Goal: Task Accomplishment & Management: Manage account settings

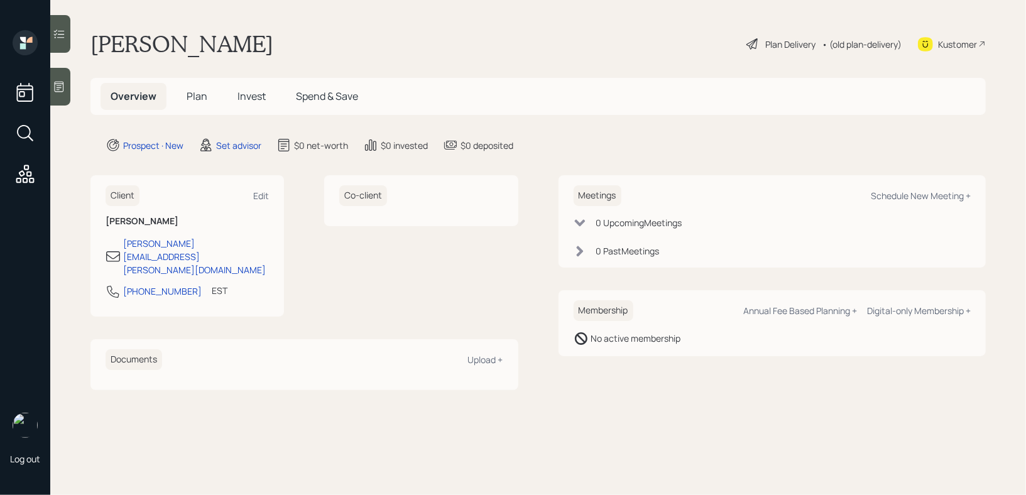
click at [60, 89] on icon at bounding box center [59, 86] width 13 height 13
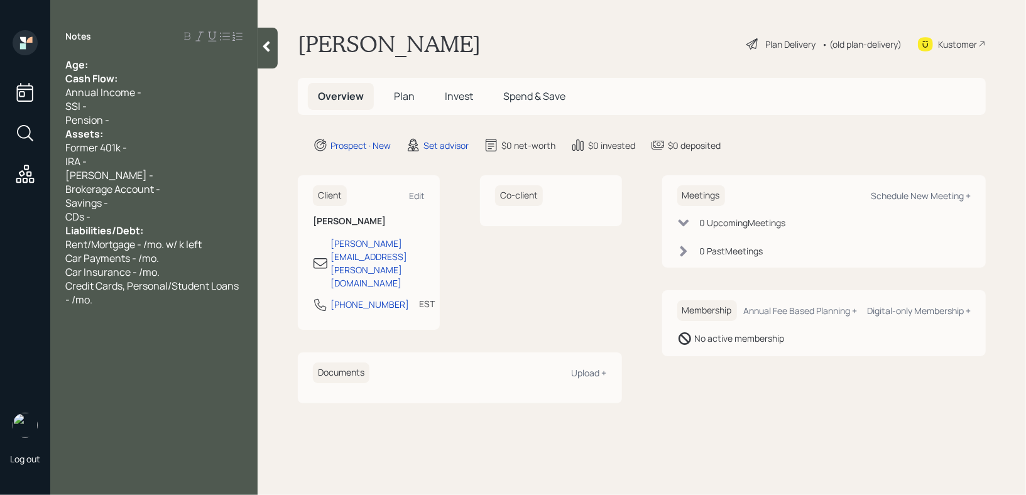
click at [148, 69] on div "Age:" at bounding box center [153, 65] width 177 height 14
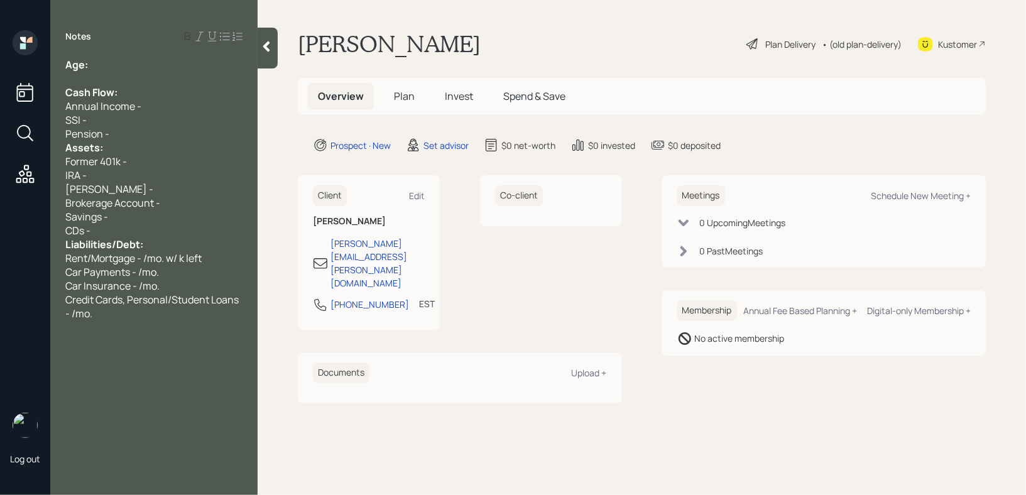
click at [143, 124] on div "SSI -" at bounding box center [153, 120] width 177 height 14
click at [143, 135] on div "Pension -" at bounding box center [153, 134] width 177 height 14
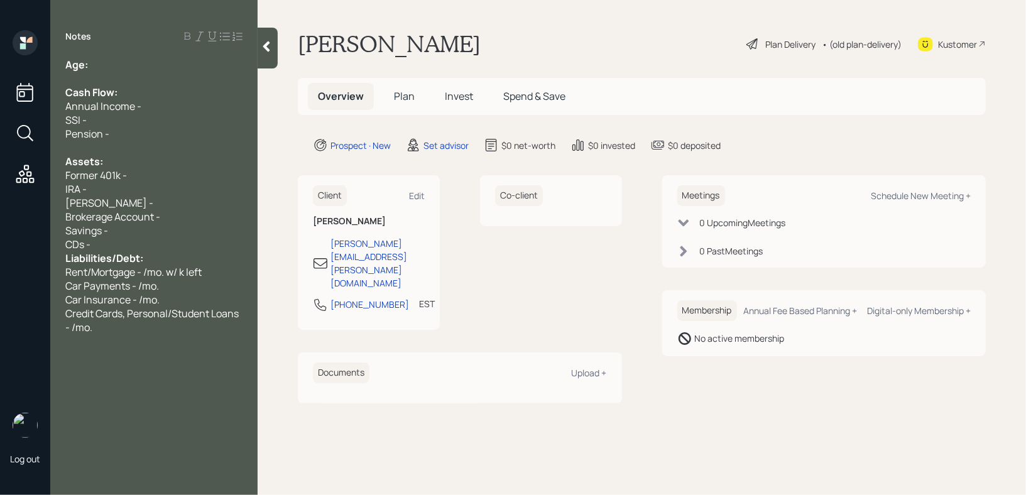
click at [159, 237] on div "Savings -" at bounding box center [153, 231] width 177 height 14
click at [159, 248] on div "CDs -" at bounding box center [153, 244] width 177 height 14
click at [123, 75] on div at bounding box center [153, 79] width 177 height 14
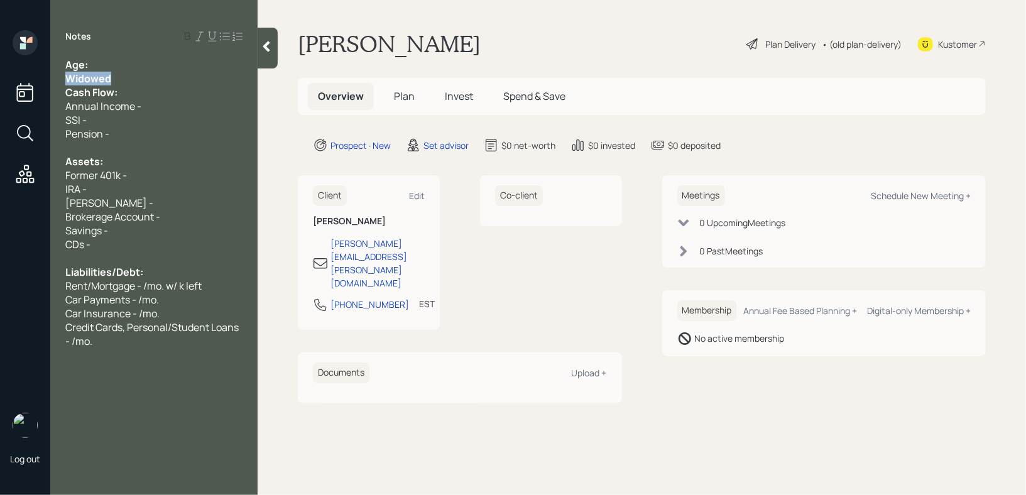
drag, startPoint x: 121, startPoint y: 80, endPoint x: 4, endPoint y: 80, distance: 117.5
click at [4, 80] on div "Log out Notes Age: Widowed Cash Flow: Annual Income - SSI - Pension - Assets: F…" at bounding box center [513, 247] width 1026 height 495
click at [131, 74] on div "Widowed" at bounding box center [153, 79] width 177 height 14
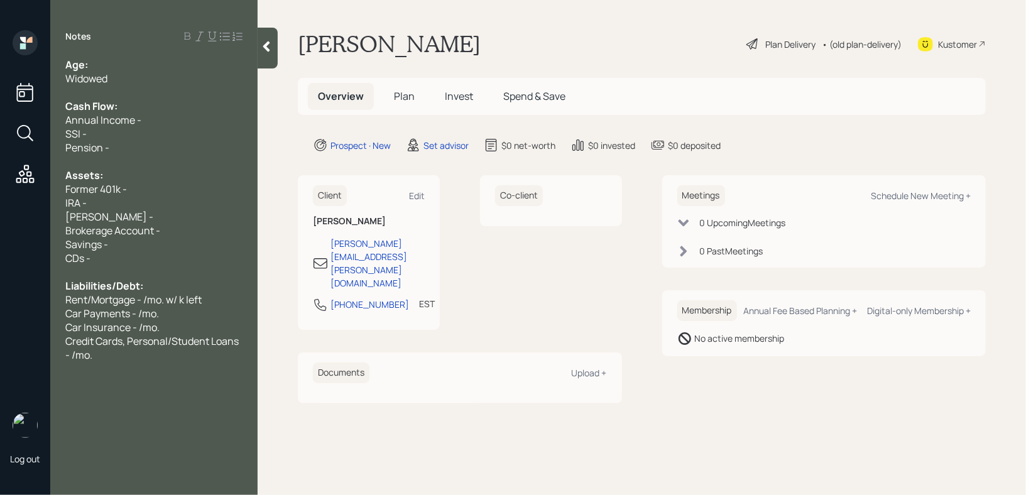
click at [133, 70] on div "Age:" at bounding box center [153, 65] width 177 height 14
click at [112, 371] on div "Notes Age: Widowed Cash Flow: Annual Income - SSI - Pension - Assets: Former 40…" at bounding box center [153, 255] width 207 height 450
click at [112, 366] on div "Notes Age: Widowed Cash Flow: Annual Income - SSI - Pension - Assets: Former 40…" at bounding box center [153, 255] width 207 height 450
click at [113, 356] on div "Credit Cards, Personal/Student Loans - /mo." at bounding box center [153, 348] width 177 height 28
click at [173, 249] on div "Savings -" at bounding box center [153, 244] width 177 height 14
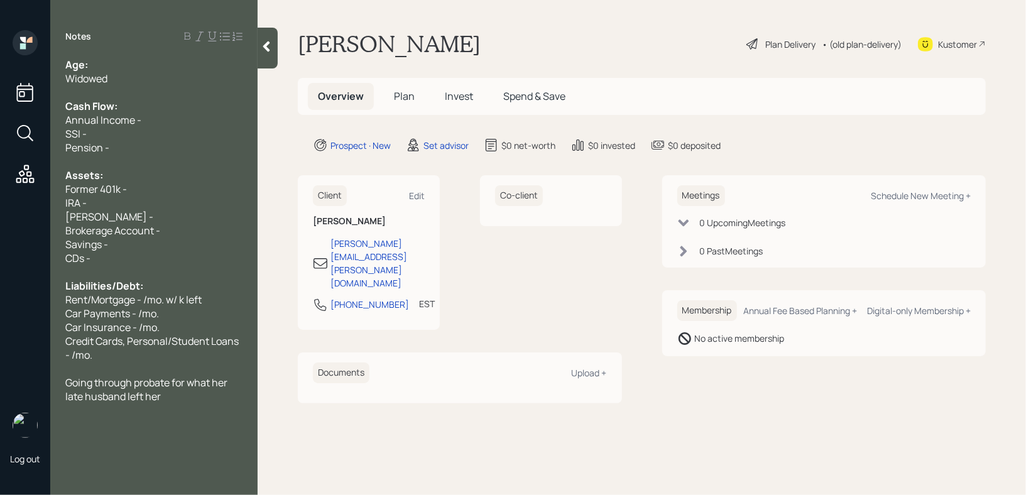
click at [173, 254] on div "CDs -" at bounding box center [153, 258] width 177 height 14
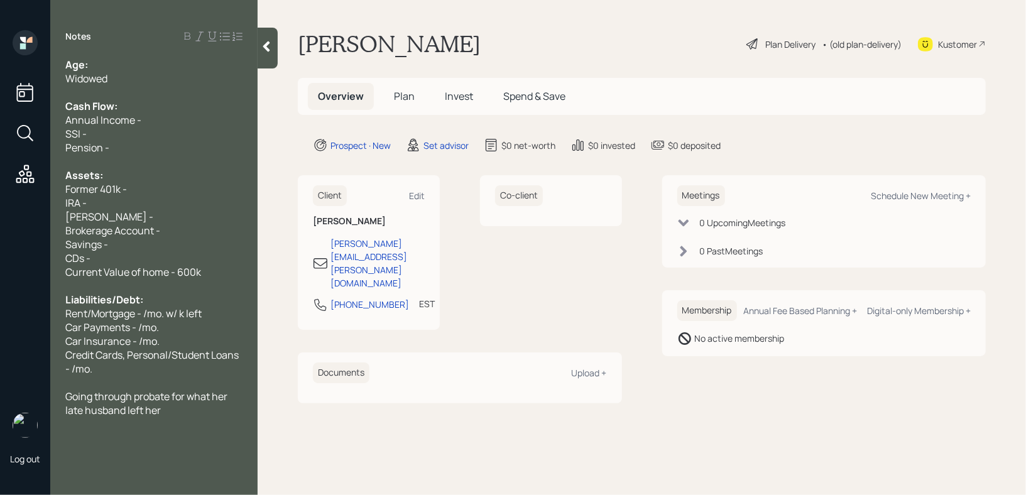
click at [178, 237] on div "Brokerage Account -" at bounding box center [153, 231] width 177 height 14
click at [153, 241] on div "Savings -" at bounding box center [153, 244] width 177 height 14
click at [212, 231] on div "Joint Brokerage Account - 165k" at bounding box center [153, 231] width 177 height 14
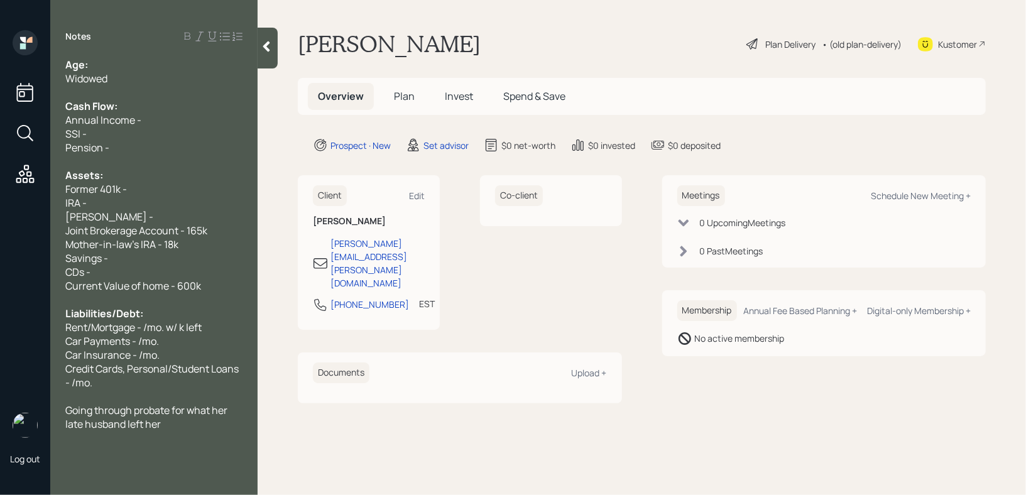
click at [155, 249] on span "Mother-in-law's IRA - 18k" at bounding box center [121, 244] width 113 height 14
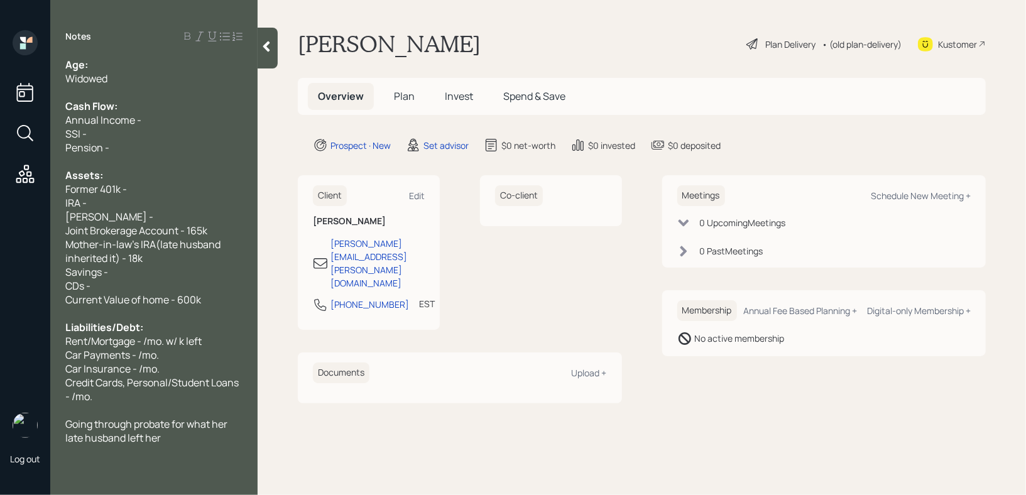
click at [143, 192] on div "Former 401k -" at bounding box center [153, 189] width 177 height 14
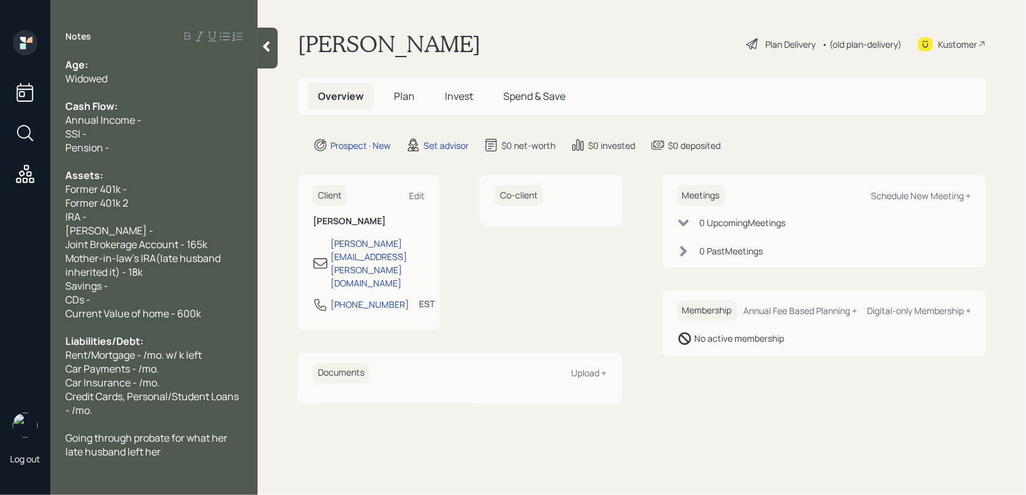
click at [143, 187] on div "Former 401k -" at bounding box center [153, 189] width 177 height 14
click at [122, 206] on span "Former 401k 2" at bounding box center [96, 203] width 63 height 14
click at [144, 209] on div "Former 401k - 2" at bounding box center [153, 203] width 177 height 14
drag, startPoint x: 102, startPoint y: 210, endPoint x: 27, endPoint y: 210, distance: 74.8
click at [27, 210] on div "Log out Notes Age: Widowed Cash Flow: Annual Income - SSI - Pension - Assets: F…" at bounding box center [513, 247] width 1026 height 495
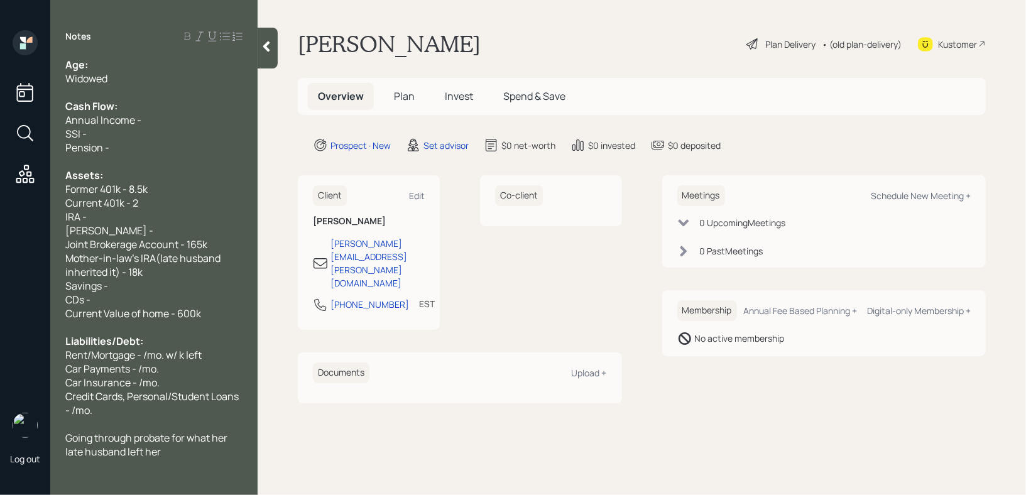
click at [156, 209] on div "Current 401k - 2" at bounding box center [153, 203] width 177 height 14
drag, startPoint x: 165, startPoint y: 207, endPoint x: 0, endPoint y: 207, distance: 165.2
click at [0, 207] on div "Log out Notes Age: Widowed Cash Flow: Annual Income - SSI - Pension - Assets: F…" at bounding box center [513, 247] width 1026 height 495
copy span "Current 401k - 10k"
click at [104, 180] on div "Assets:" at bounding box center [153, 175] width 177 height 14
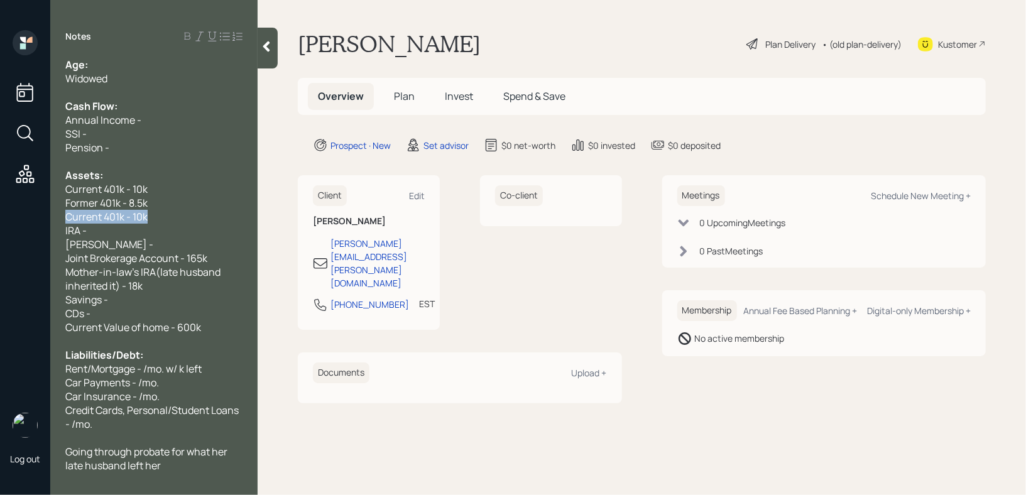
drag, startPoint x: 158, startPoint y: 219, endPoint x: 0, endPoint y: 219, distance: 158.3
click at [0, 219] on div "Log out Notes Age: Widowed Cash Flow: Annual Income - SSI - Pension - Assets: C…" at bounding box center [513, 247] width 1026 height 495
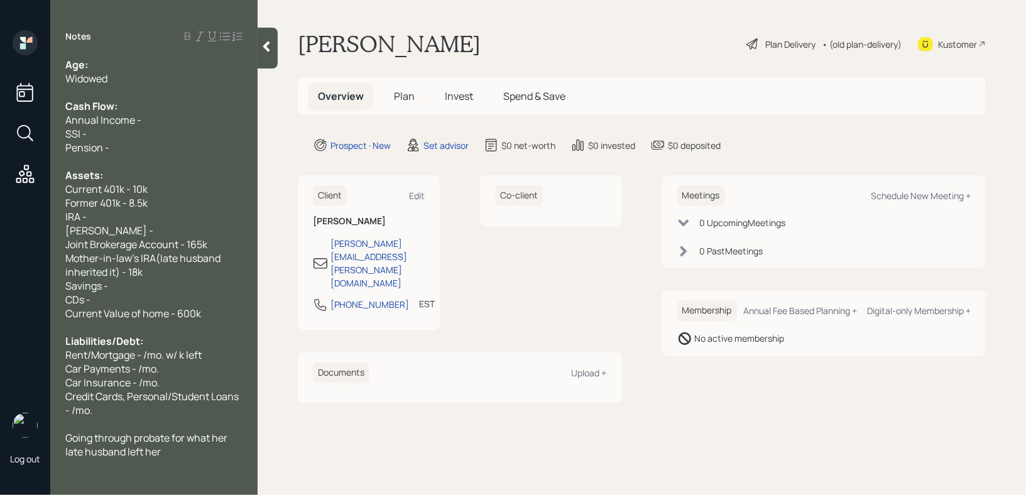
click at [127, 227] on div "[PERSON_NAME] -" at bounding box center [153, 231] width 177 height 14
click at [80, 134] on span "SSI -" at bounding box center [75, 134] width 21 height 14
click at [147, 134] on div "Spousal SSI -" at bounding box center [153, 134] width 177 height 14
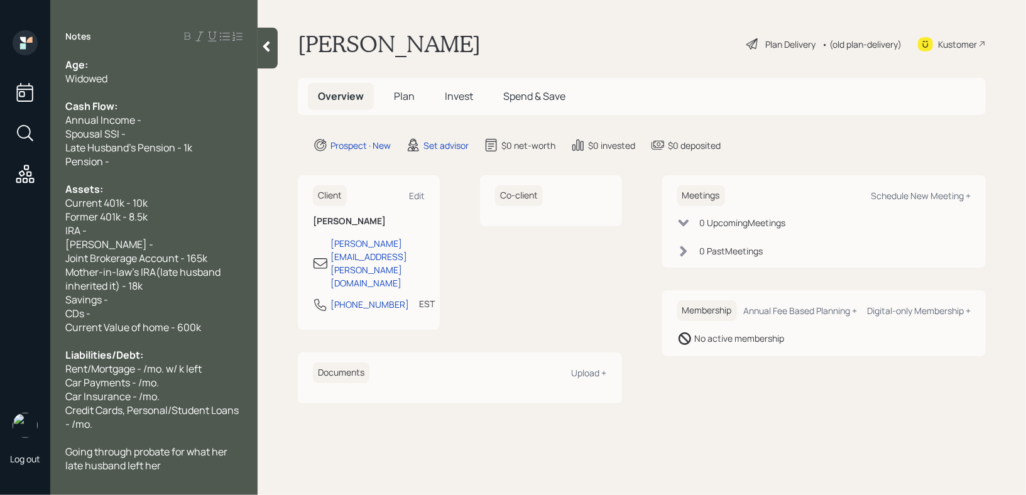
click at [201, 151] on div "Late Husband's Pension - 1k" at bounding box center [153, 148] width 177 height 14
click at [148, 134] on div "Spousal SSI -" at bounding box center [153, 134] width 177 height 14
drag, startPoint x: 152, startPoint y: 134, endPoint x: 0, endPoint y: 134, distance: 152.0
click at [0, 134] on div "Log out Notes Age: Widowed Cash Flow: Annual Income - Spousal SSI - Late Husban…" at bounding box center [513, 247] width 1026 height 495
click at [185, 134] on div "Spousal SSI -" at bounding box center [153, 134] width 177 height 14
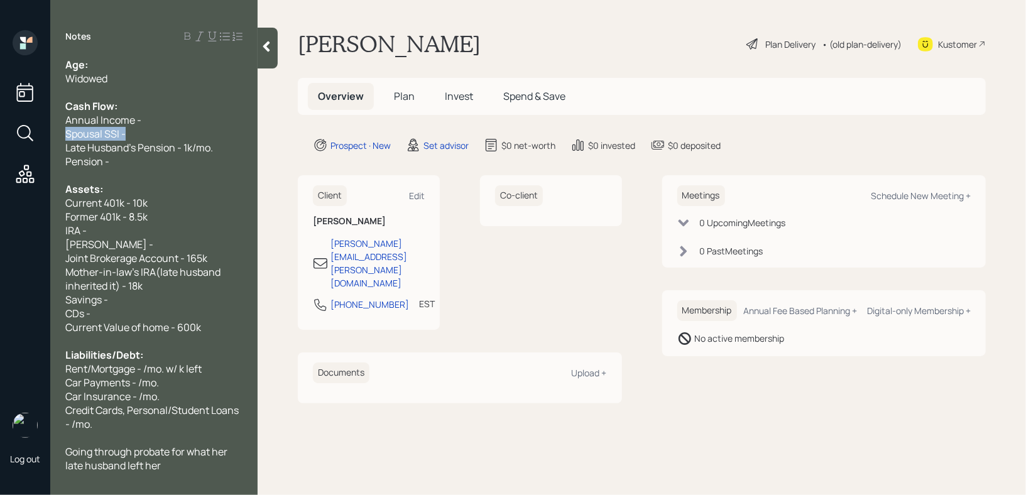
drag, startPoint x: 185, startPoint y: 134, endPoint x: 0, endPoint y: 134, distance: 185.3
click at [0, 134] on div "Log out Notes Age: Widowed Cash Flow: Annual Income - Spousal SSI - Late Husban…" at bounding box center [513, 247] width 1026 height 495
click at [159, 135] on div "Spousal SSI -" at bounding box center [153, 134] width 177 height 14
drag, startPoint x: 148, startPoint y: 135, endPoint x: 41, endPoint y: 135, distance: 106.8
click at [71, 135] on div "Spousal SSI -" at bounding box center [153, 134] width 177 height 14
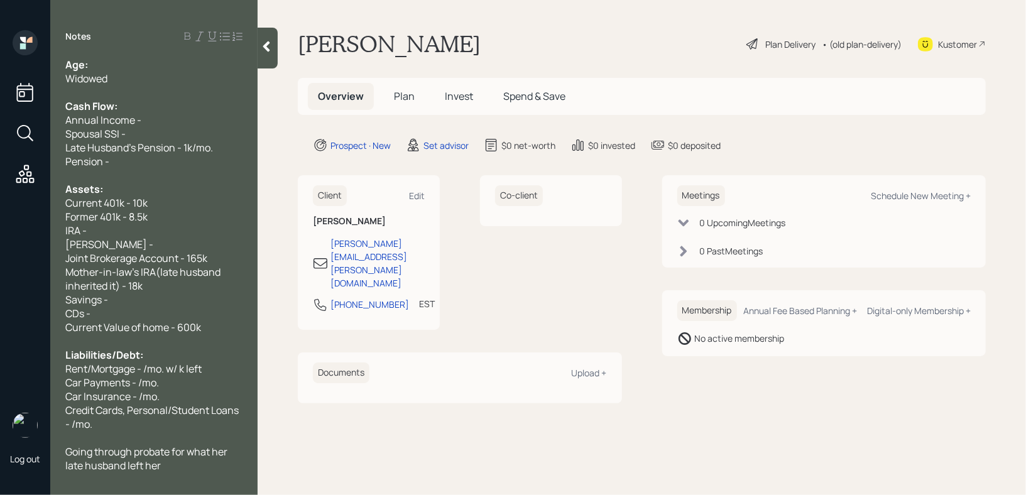
click at [146, 106] on div "Cash Flow:" at bounding box center [153, 106] width 177 height 14
click at [153, 61] on div "Age:" at bounding box center [153, 65] width 177 height 14
drag, startPoint x: 117, startPoint y: 67, endPoint x: 92, endPoint y: 67, distance: 25.8
click at [92, 67] on div "Age: [DEMOGRAPHIC_DATA]" at bounding box center [153, 65] width 177 height 14
click at [243, 92] on div at bounding box center [153, 92] width 177 height 14
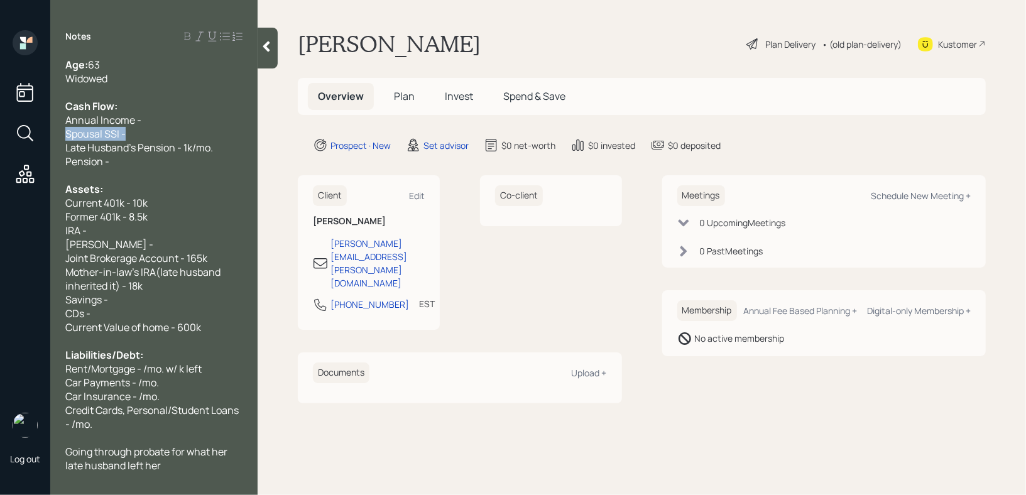
drag, startPoint x: 134, startPoint y: 134, endPoint x: 0, endPoint y: 134, distance: 133.8
click at [0, 134] on div "Log out Notes Age: [DEMOGRAPHIC_DATA] Widowed Cash Flow: Annual Income - Spousa…" at bounding box center [513, 247] width 1026 height 495
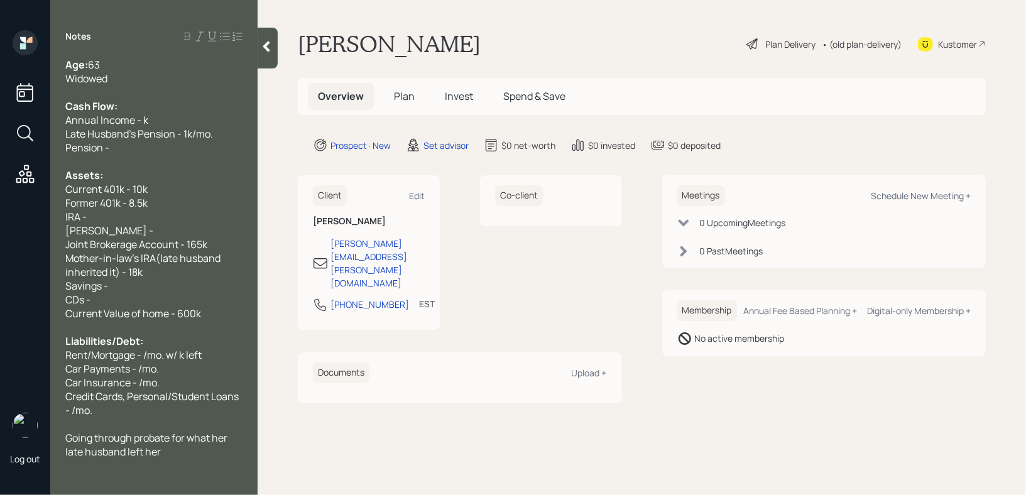
click at [195, 73] on div "Widowed" at bounding box center [153, 79] width 177 height 14
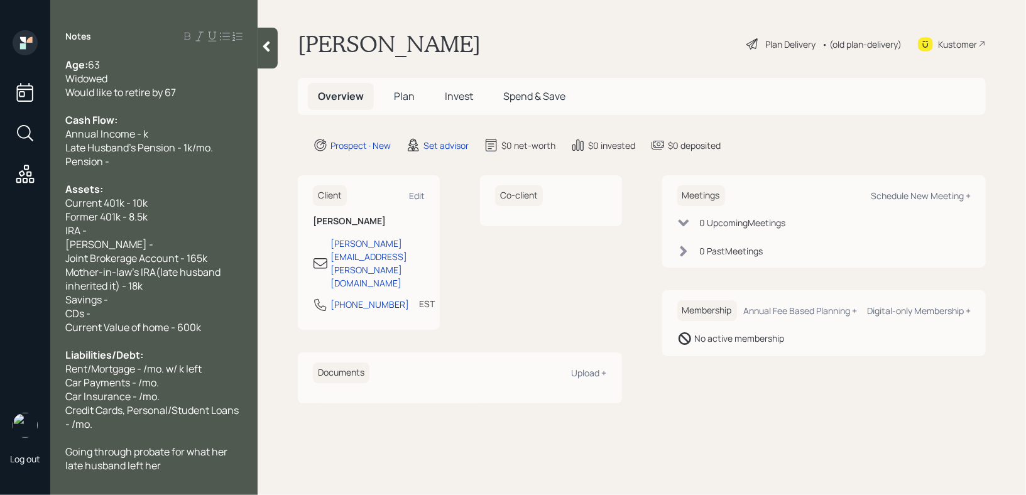
click at [188, 142] on span "Late Husband's Pension - 1k/mo." at bounding box center [139, 148] width 148 height 14
click at [173, 166] on div "Pension -" at bounding box center [153, 162] width 177 height 14
drag, startPoint x: 173, startPoint y: 166, endPoint x: 0, endPoint y: 166, distance: 173.4
click at [0, 166] on div "Log out Notes Age: [DEMOGRAPHIC_DATA] Widowed Would like to retire by 67 Cash F…" at bounding box center [513, 247] width 1026 height 495
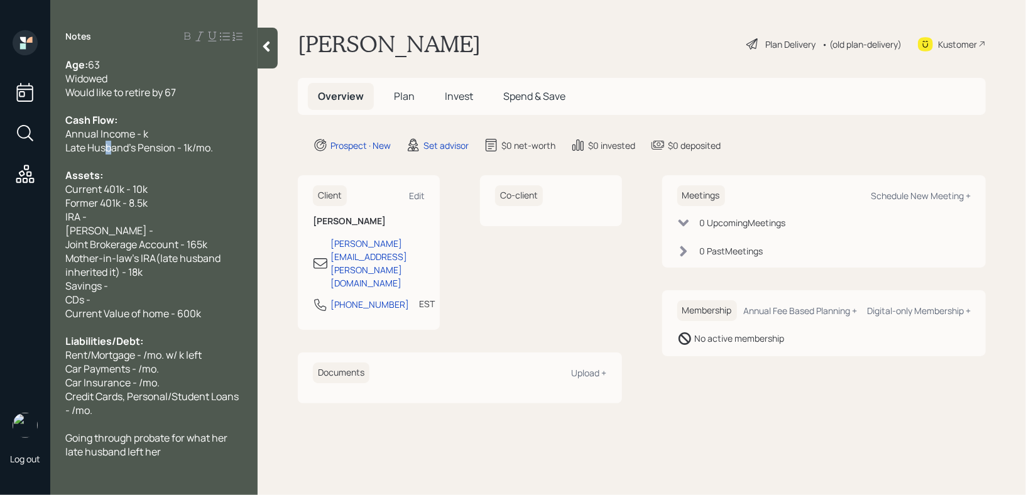
click at [109, 147] on span "Late Husband's Pension - 1k/mo." at bounding box center [139, 148] width 148 height 14
click at [151, 213] on div "IRA -" at bounding box center [153, 217] width 177 height 14
click at [151, 223] on div "IRA -" at bounding box center [153, 217] width 177 height 14
click at [151, 231] on div "[PERSON_NAME] -" at bounding box center [153, 231] width 177 height 14
drag, startPoint x: 151, startPoint y: 230, endPoint x: 55, endPoint y: 220, distance: 96.7
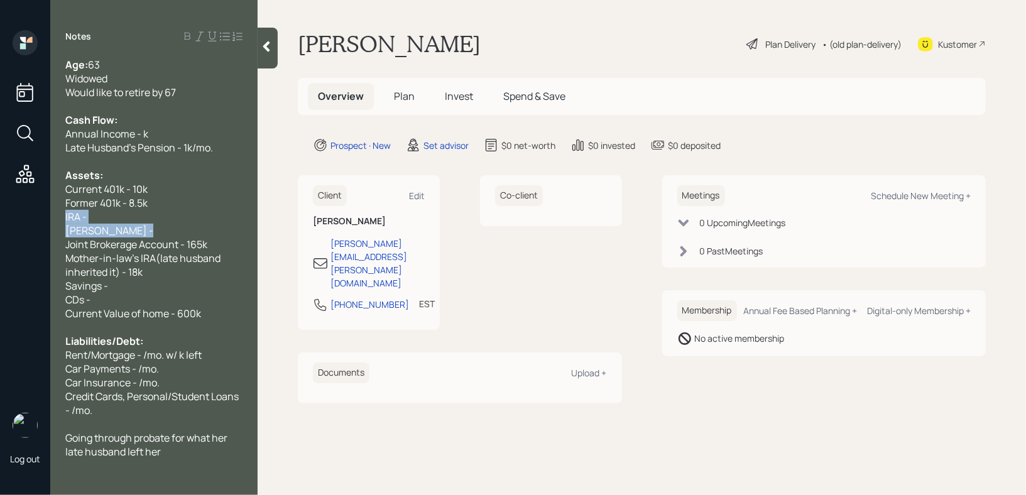
click at [55, 221] on div "Age: [DEMOGRAPHIC_DATA] Widowed Would like to retire by 67 Cash Flow: Annual In…" at bounding box center [153, 258] width 207 height 401
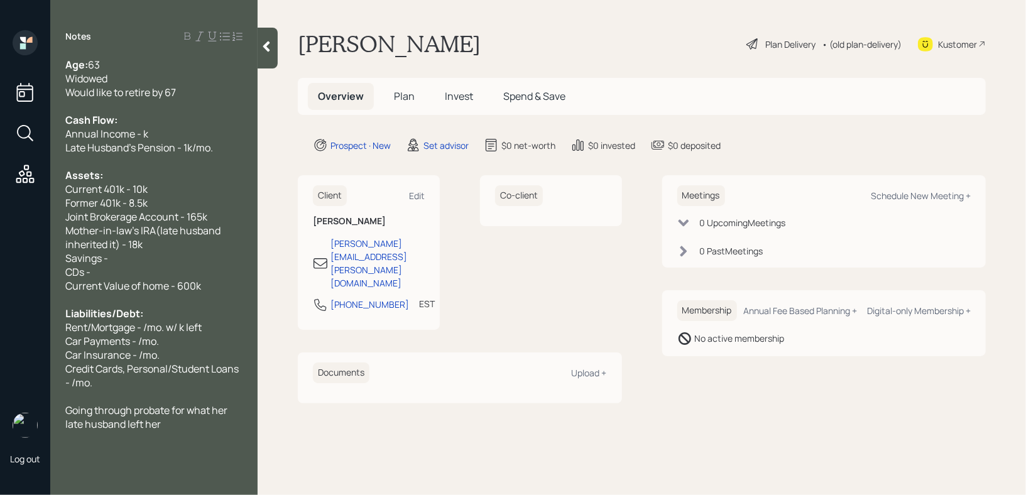
click at [164, 248] on div "Mother-in-law's IRA(late husband inherited it) - 18k" at bounding box center [153, 238] width 177 height 28
drag, startPoint x: 175, startPoint y: 248, endPoint x: 95, endPoint y: 248, distance: 79.2
click at [105, 248] on div "Mother-in-law's IRA(late husband inherited it) - 18k" at bounding box center [153, 238] width 177 height 28
click at [150, 249] on div "Mother-in-law's IRA(late husband inherited it) - 18k" at bounding box center [153, 238] width 177 height 28
click at [158, 243] on div "Mother-in-law's IRA(late husband inherited it) - 18k" at bounding box center [153, 238] width 177 height 28
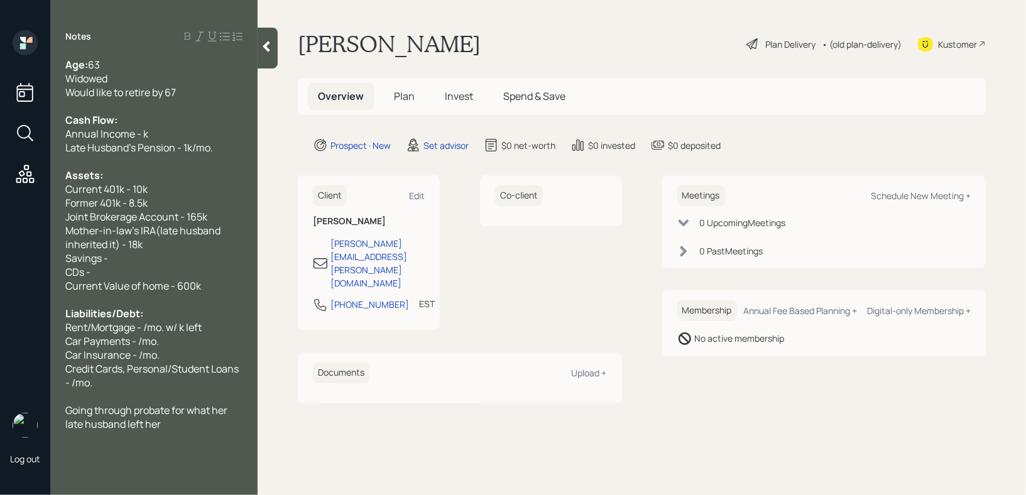
click at [158, 258] on div "Savings -" at bounding box center [153, 258] width 177 height 14
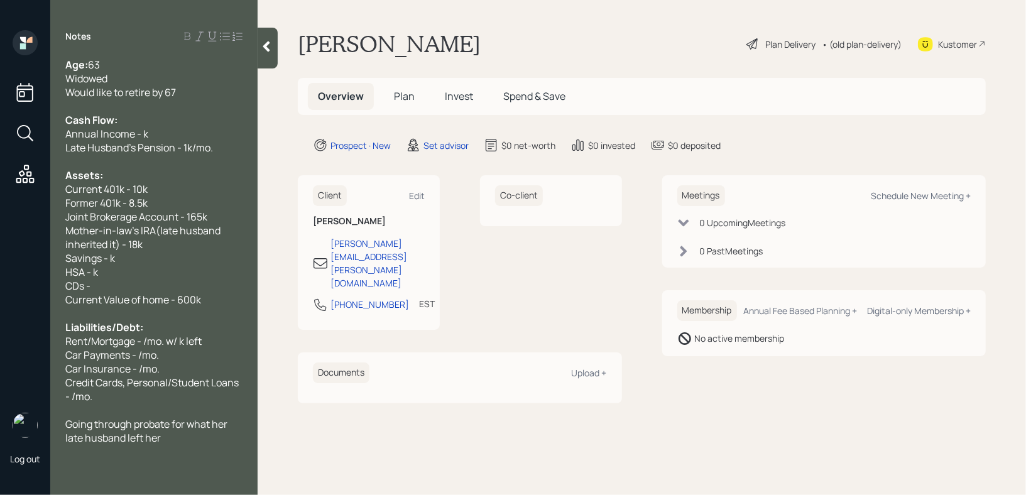
click at [112, 264] on span "Savings - k" at bounding box center [90, 258] width 50 height 14
click at [95, 277] on span "HSA - k" at bounding box center [81, 272] width 33 height 14
click at [131, 177] on div "Assets:" at bounding box center [153, 175] width 177 height 14
click at [131, 278] on div "HSA - 4k-6k" at bounding box center [153, 272] width 177 height 14
click at [132, 278] on div "HSA - 4k-6k" at bounding box center [153, 272] width 177 height 14
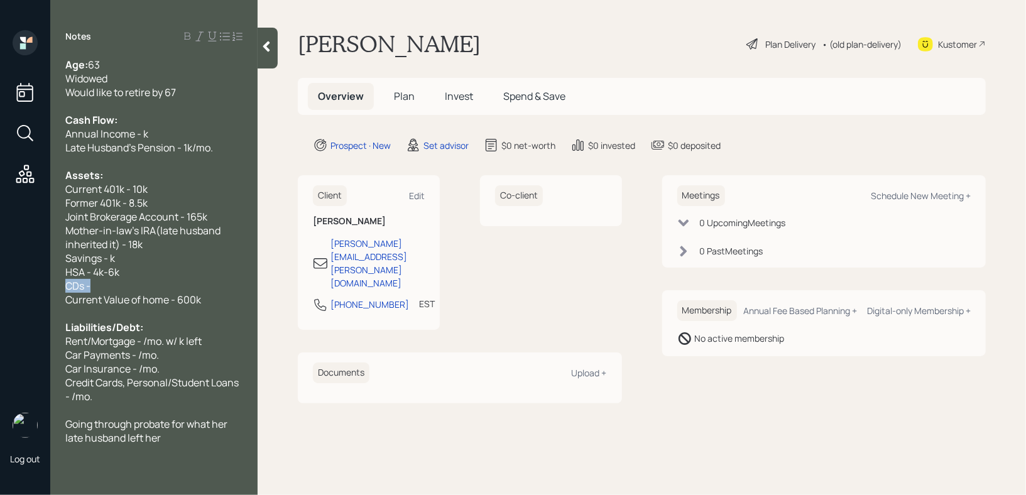
drag, startPoint x: 132, startPoint y: 283, endPoint x: 0, endPoint y: 283, distance: 131.9
click at [0, 283] on div "Log out Notes Age: [DEMOGRAPHIC_DATA] Widowed Would like to retire by 67 Cash F…" at bounding box center [513, 247] width 1026 height 495
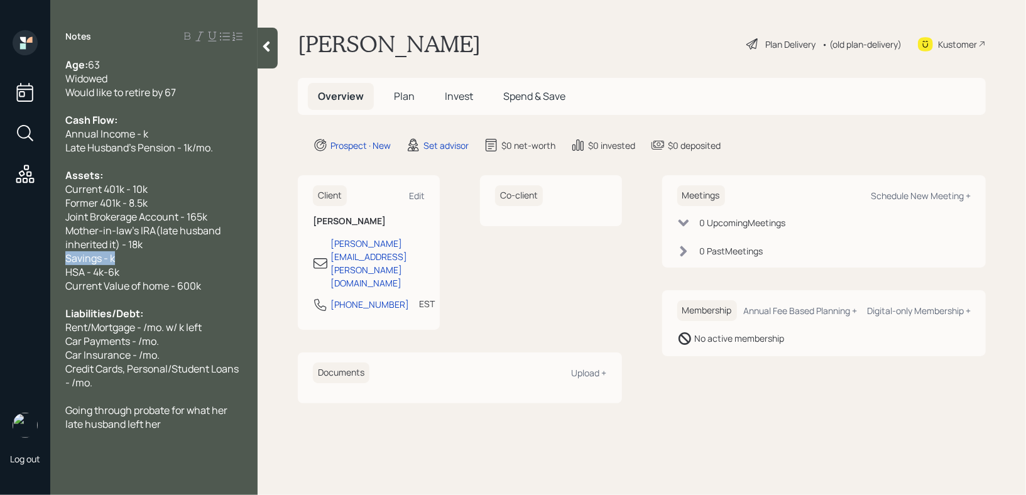
drag, startPoint x: 122, startPoint y: 265, endPoint x: 0, endPoint y: 265, distance: 121.9
click at [0, 265] on div "Log out Notes Age: [DEMOGRAPHIC_DATA] Widowed Would like to retire by 67 Cash F…" at bounding box center [513, 247] width 1026 height 495
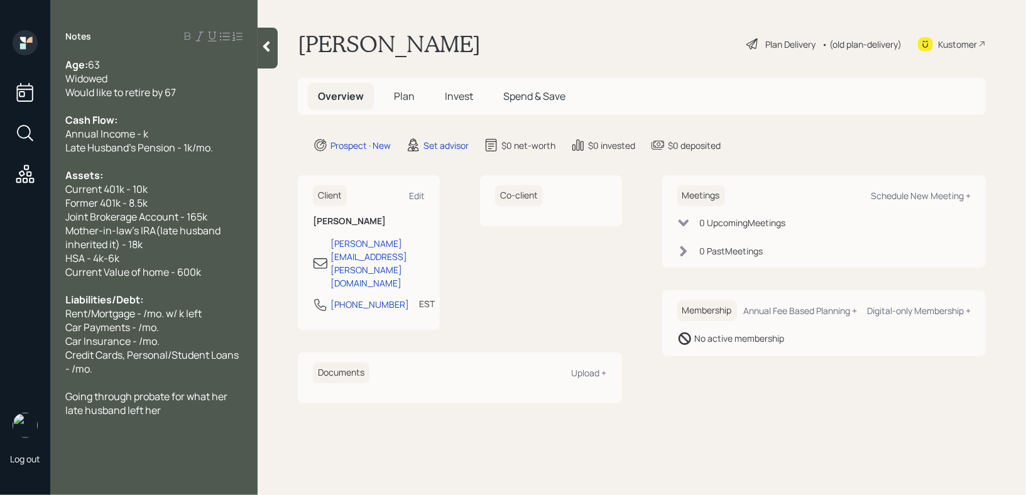
click at [107, 292] on div at bounding box center [153, 286] width 177 height 14
click at [148, 293] on div at bounding box center [153, 286] width 177 height 14
click at [191, 315] on span "Rent/Mortgage - /mo. w/ k left" at bounding box center [133, 314] width 136 height 14
click at [191, 313] on span "Rent/Mortgage - /mo. w/ k left" at bounding box center [133, 314] width 136 height 14
drag, startPoint x: 204, startPoint y: 317, endPoint x: 0, endPoint y: 315, distance: 204.2
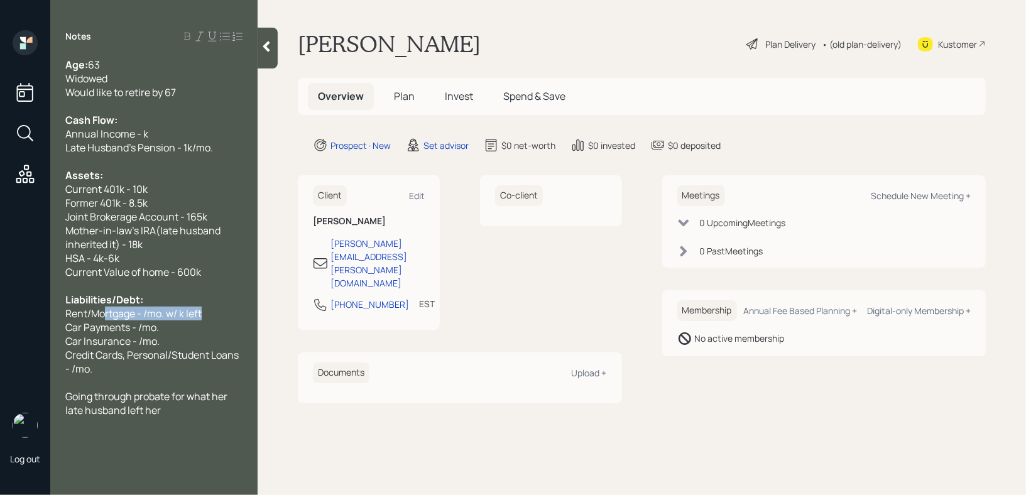
click at [0, 315] on div "Log out Notes Age: [DEMOGRAPHIC_DATA] Widowed Would like to retire by 67 Cash F…" at bounding box center [513, 247] width 1026 height 495
click at [168, 317] on span "Rent/Mortgage - /mo. w/ k left" at bounding box center [133, 314] width 136 height 14
drag, startPoint x: 94, startPoint y: 314, endPoint x: 57, endPoint y: 314, distance: 36.4
click at [57, 314] on div "Age: [DEMOGRAPHIC_DATA] Widowed Would like to retire by 67 Cash Flow: Annual In…" at bounding box center [153, 237] width 207 height 359
click at [231, 334] on div "Car Payments - /mo." at bounding box center [153, 327] width 177 height 14
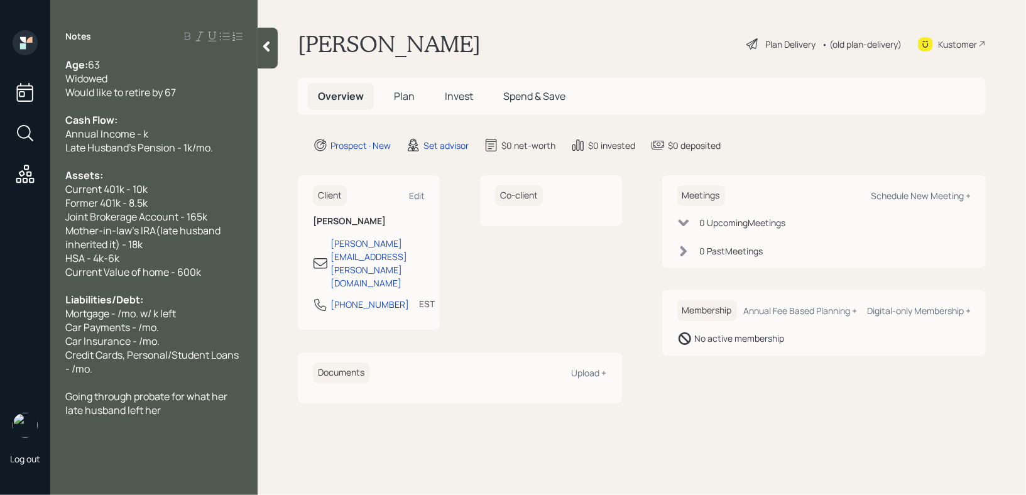
click at [229, 312] on div "Mortgage - /mo. w/ k left" at bounding box center [153, 314] width 177 height 14
click at [120, 313] on span "Mortgage - /mo. w/ k left" at bounding box center [120, 314] width 111 height 14
click at [172, 326] on div "Car Payments - /mo." at bounding box center [153, 327] width 177 height 14
click at [198, 319] on div "Mortgage - 2.1k/mo. w/ k left" at bounding box center [153, 314] width 177 height 14
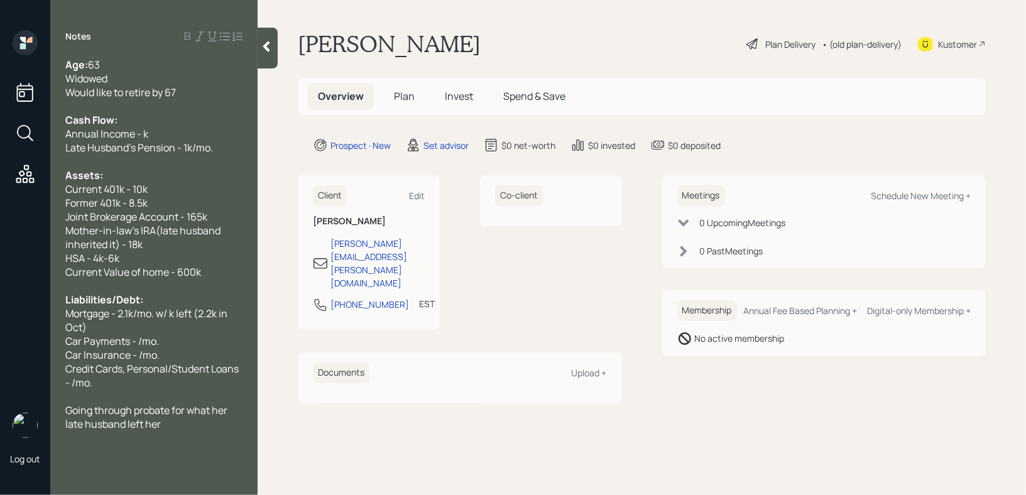
click at [201, 319] on span "Mortgage - 2.1k/mo. w/ k left (2.2k in Oct)" at bounding box center [147, 321] width 164 height 28
drag, startPoint x: 199, startPoint y: 344, endPoint x: 0, endPoint y: 344, distance: 198.5
click at [0, 344] on div "Log out Notes Age: [DEMOGRAPHIC_DATA] Widowed Would like to retire by 67 Cash F…" at bounding box center [513, 247] width 1026 height 495
click at [157, 348] on span "Car Payments - /mo." at bounding box center [112, 341] width 94 height 14
drag, startPoint x: 161, startPoint y: 346, endPoint x: 0, endPoint y: 346, distance: 161.5
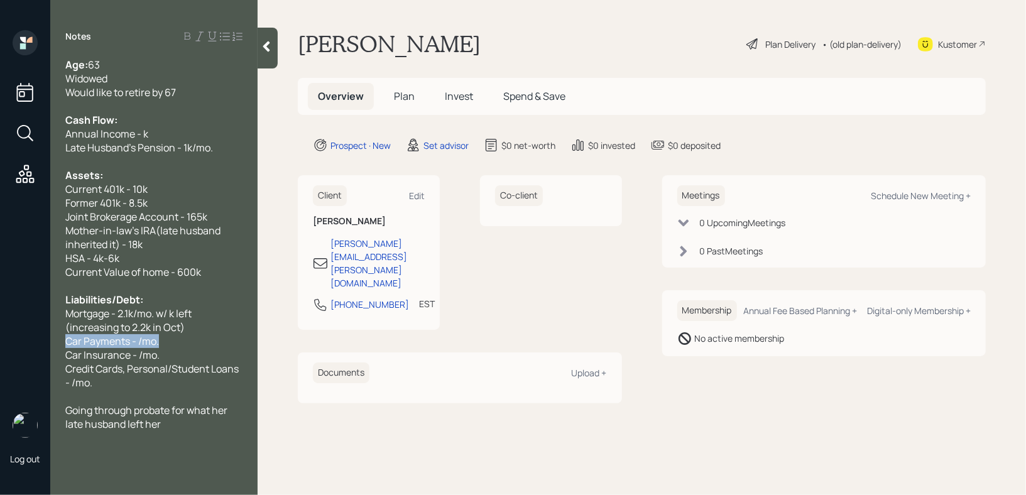
click at [0, 346] on div "Log out Notes Age: [DEMOGRAPHIC_DATA] Widowed Would like to retire by 67 Cash F…" at bounding box center [513, 247] width 1026 height 495
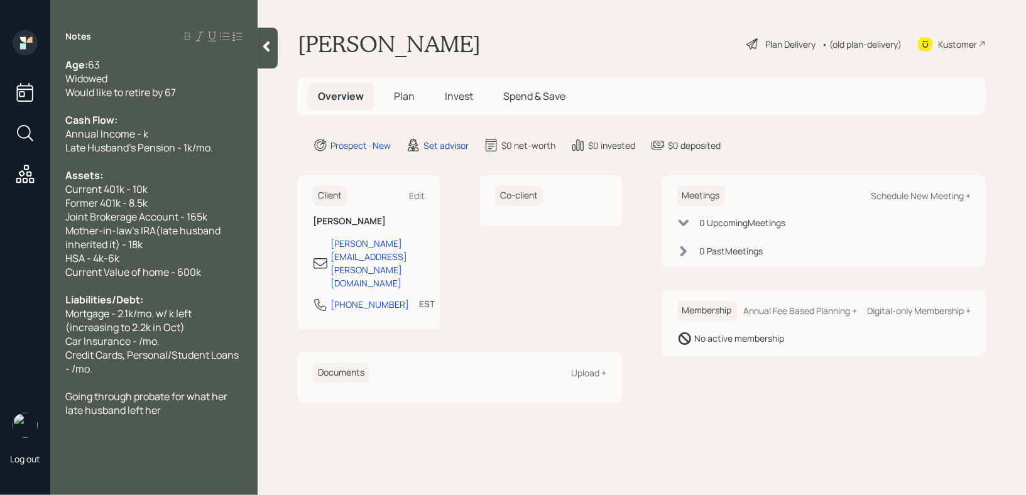
click at [102, 371] on div "Credit Cards, Personal/Student Loans - /mo." at bounding box center [153, 362] width 177 height 28
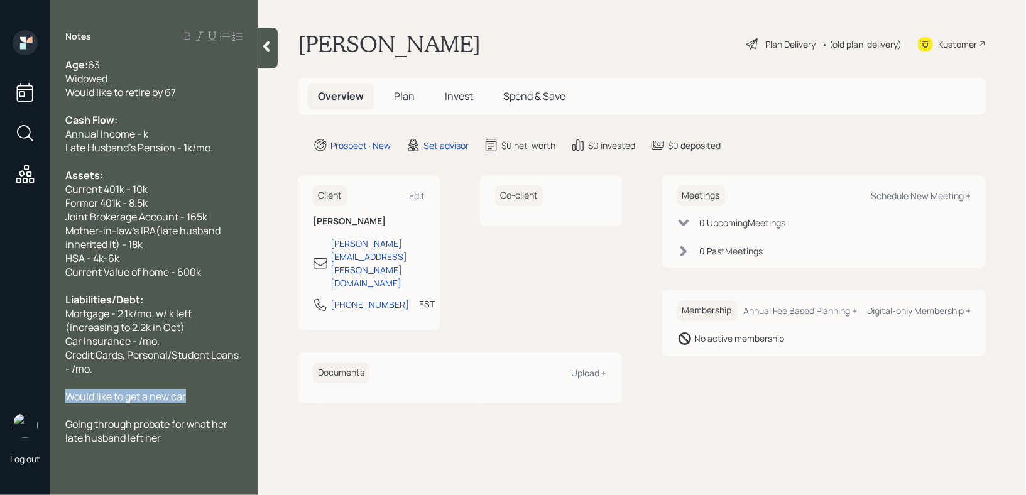
drag, startPoint x: 141, startPoint y: 403, endPoint x: 0, endPoint y: 403, distance: 140.7
click at [0, 403] on div "Log out Notes Age: [DEMOGRAPHIC_DATA] Widowed Would like to retire by 67 Cash F…" at bounding box center [513, 247] width 1026 height 495
copy span "Would like to get a new car"
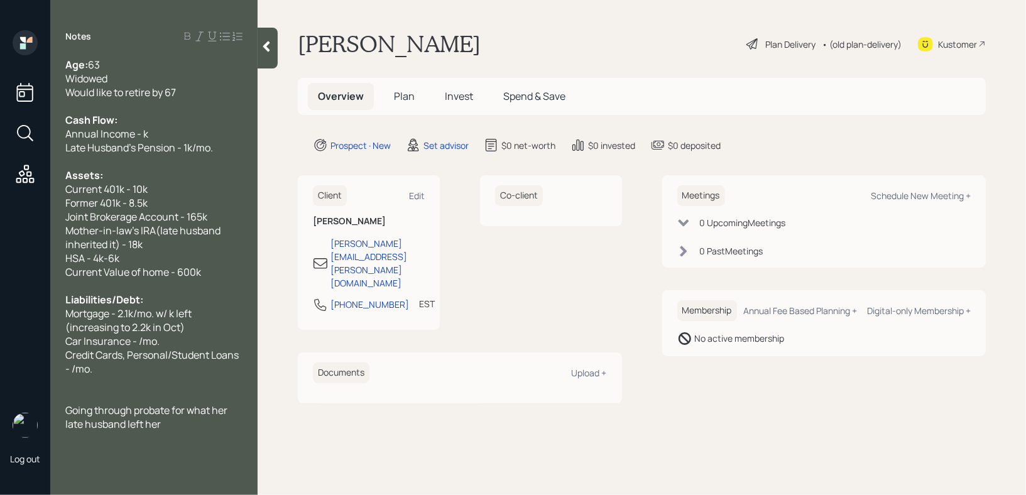
click at [175, 422] on div "Going through probate for what her late husband left her" at bounding box center [153, 417] width 177 height 28
drag, startPoint x: 160, startPoint y: 347, endPoint x: 0, endPoint y: 351, distance: 160.2
click at [0, 351] on div "Log out Notes Age: [DEMOGRAPHIC_DATA] Widowed Would like to retire by 67 Cash F…" at bounding box center [513, 247] width 1026 height 495
click at [143, 454] on span "Would like to get a new car" at bounding box center [125, 452] width 121 height 14
click at [185, 356] on span "Credit Cards, Personal/Student Loans - /mo." at bounding box center [152, 362] width 175 height 28
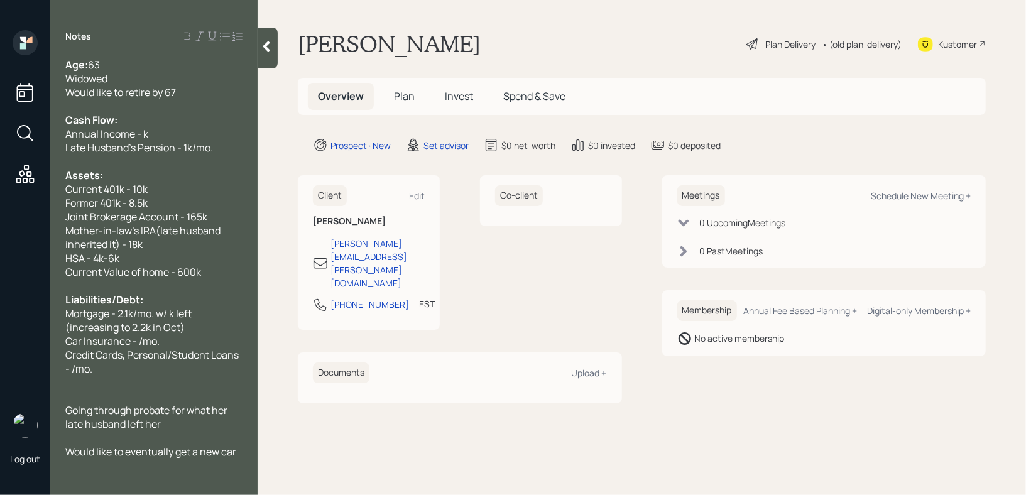
click at [141, 347] on span "Car Insurance - /mo." at bounding box center [112, 341] width 94 height 14
click at [188, 347] on div "Car Insurance - 400/mo." at bounding box center [153, 341] width 177 height 14
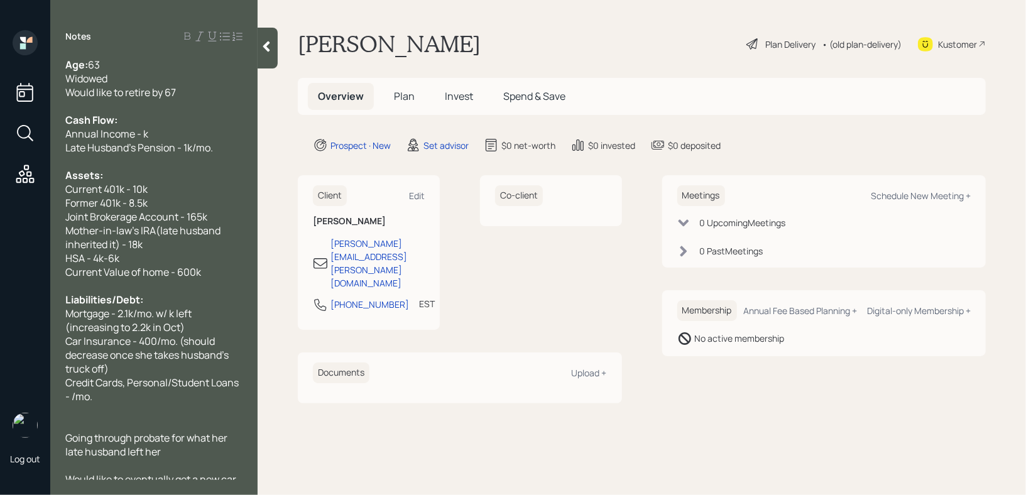
click at [132, 346] on span "Car Insurance - 400/mo. (should decrease once she takes husband's truck off)" at bounding box center [147, 354] width 165 height 41
click at [183, 375] on div "Car Insurance - 400/mo. (should decrease once she takes husband's truck off)" at bounding box center [153, 354] width 177 height 41
drag, startPoint x: 106, startPoint y: 404, endPoint x: 58, endPoint y: 393, distance: 49.1
click at [58, 393] on div "Age: [DEMOGRAPHIC_DATA] Widowed Would like to retire by 67 Cash Flow: Annual In…" at bounding box center [153, 269] width 207 height 422
click at [126, 426] on div at bounding box center [153, 424] width 177 height 14
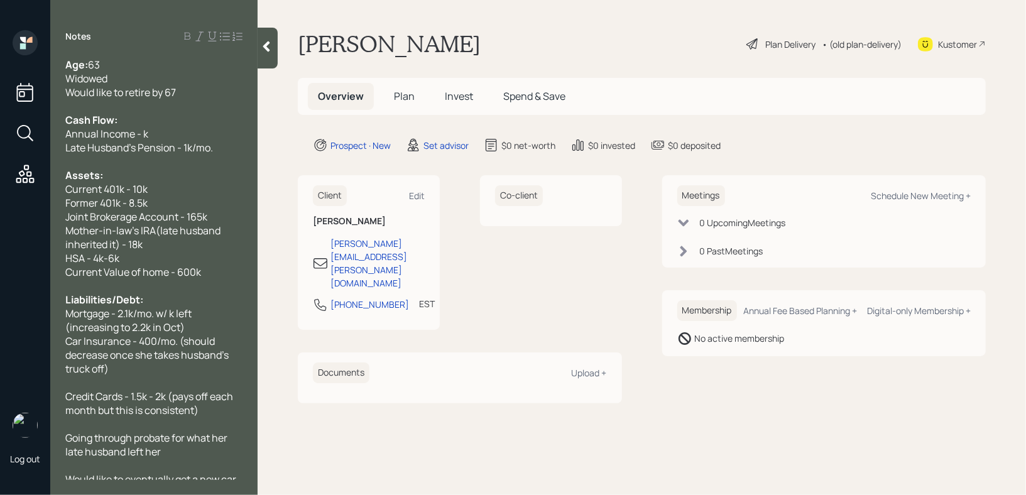
click at [258, 413] on div "Age: [DEMOGRAPHIC_DATA] Widowed Would like to retire by 67 Cash Flow: Annual In…" at bounding box center [153, 269] width 207 height 422
click at [174, 398] on span "Credit Cards - 1.5k - 2k (pays off each month but this is consistent)" at bounding box center [150, 404] width 170 height 28
click at [210, 406] on div "Credit Cards - 1.5k - 2k (pays off each month but this is consistent)" at bounding box center [153, 404] width 177 height 28
click at [219, 412] on div "Credit Cards - 1.5k - 2k (pays off each month but this is consistent)" at bounding box center [153, 404] width 177 height 28
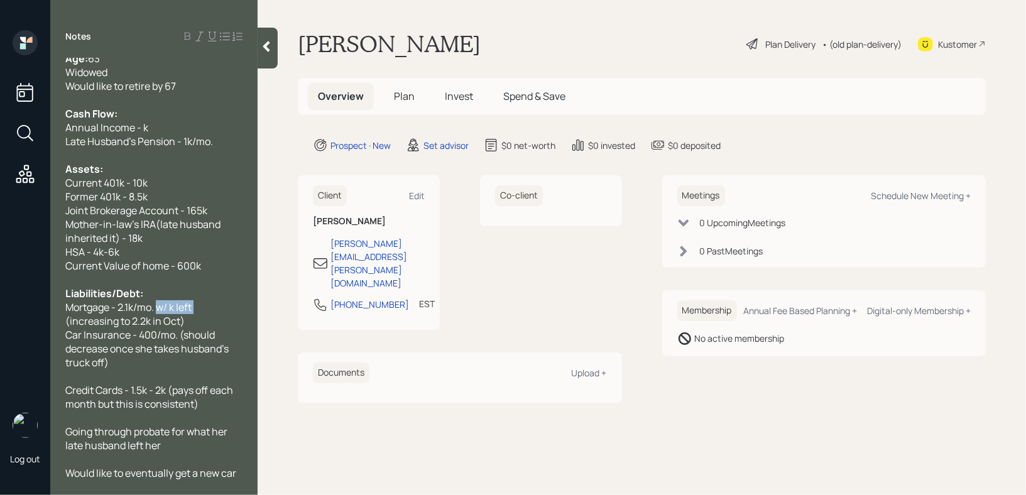
drag, startPoint x: 205, startPoint y: 307, endPoint x: 161, endPoint y: 307, distance: 44.0
click at [161, 307] on div "Mortgage - 2.1k/mo. w/ k left (increasing to 2.2k in Oct)" at bounding box center [153, 314] width 177 height 28
click at [912, 191] on div "Schedule New Meeting +" at bounding box center [921, 196] width 100 height 12
select select "round-[PERSON_NAME]"
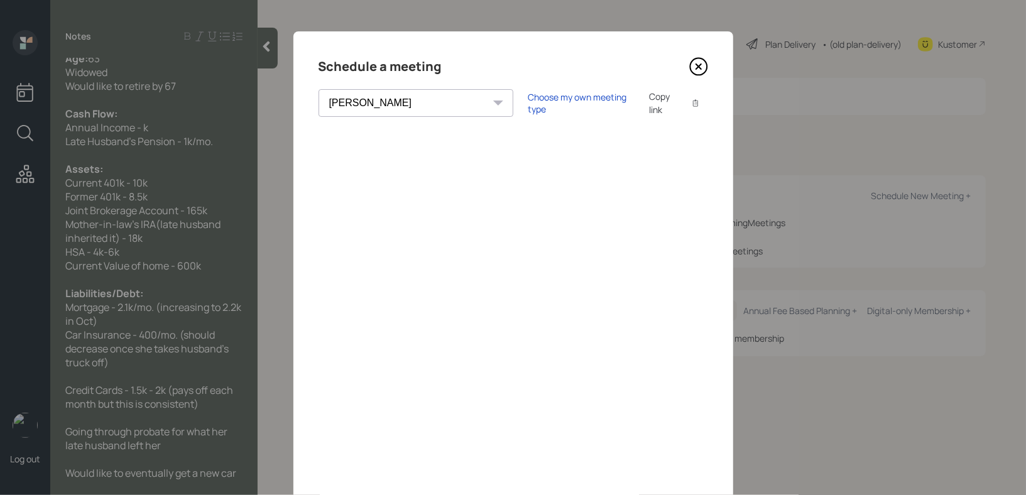
click at [699, 72] on icon at bounding box center [698, 66] width 19 height 19
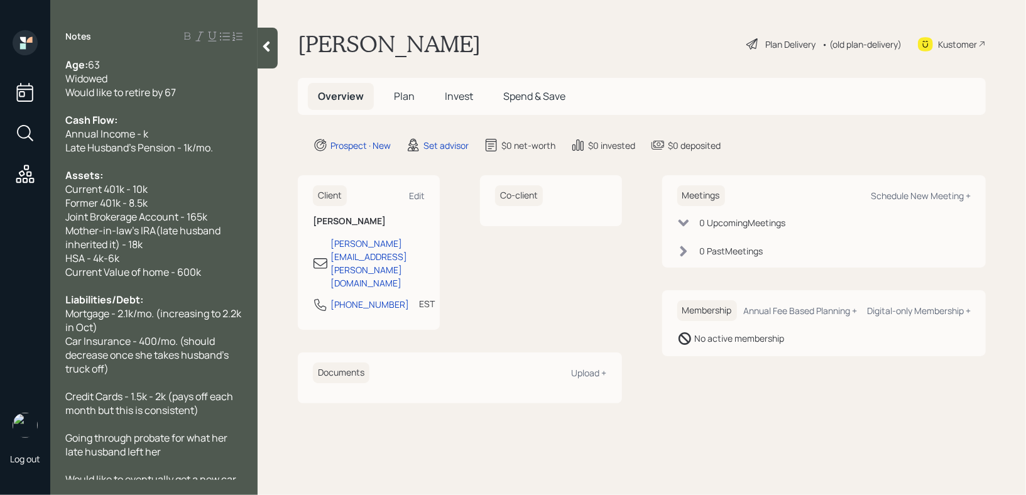
click at [148, 139] on div "Annual Income - k" at bounding box center [153, 134] width 177 height 14
click at [146, 162] on div at bounding box center [153, 162] width 177 height 14
click at [146, 180] on div "Assets:" at bounding box center [153, 175] width 177 height 14
click at [223, 147] on div "Late Husband's Pension - 1k/mo." at bounding box center [153, 148] width 177 height 14
click at [182, 457] on div "Going through probate for what her late husband left her" at bounding box center [153, 445] width 177 height 28
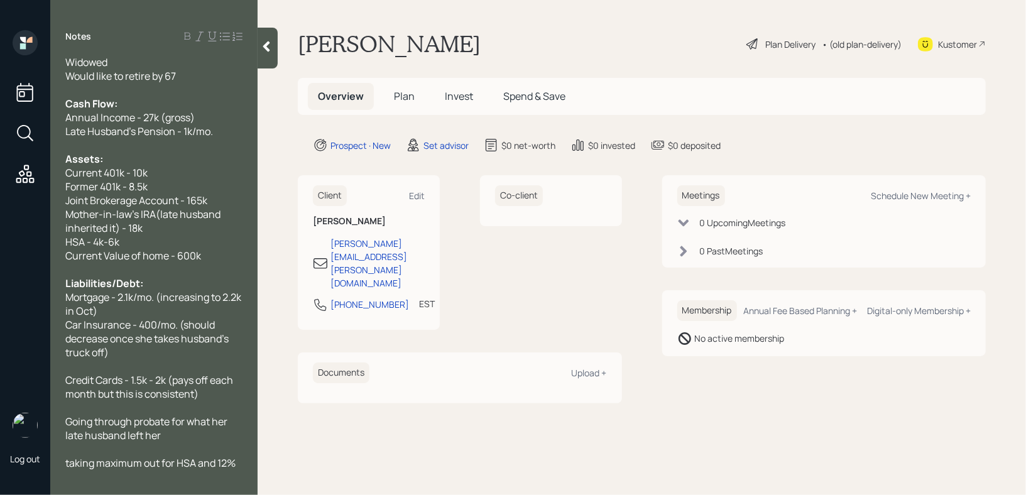
scroll to position [24, 0]
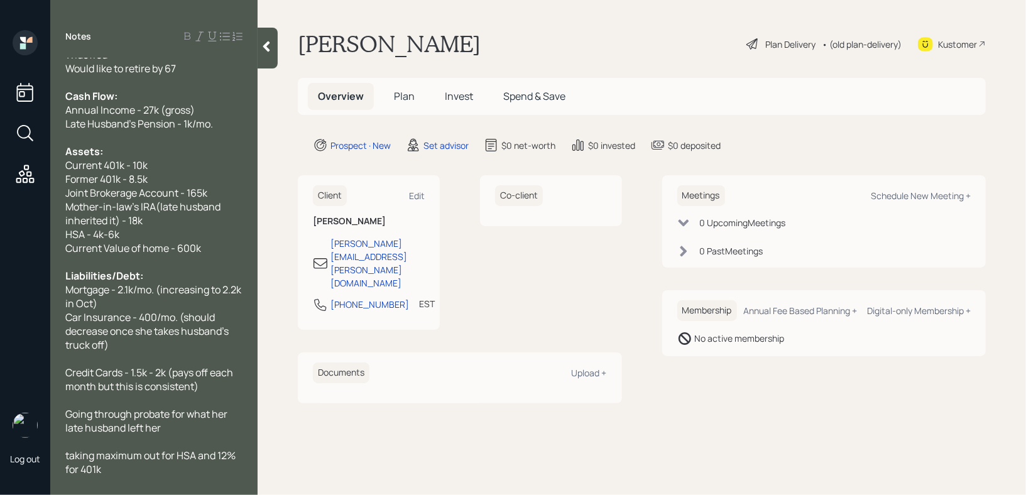
click at [187, 167] on div "Current 401k - 10k" at bounding box center [153, 165] width 177 height 14
click at [158, 234] on div "HSA - 4k-6k" at bounding box center [153, 234] width 177 height 14
click at [145, 469] on div "taking maximum out for HSA and 12% for 401k" at bounding box center [153, 463] width 177 height 28
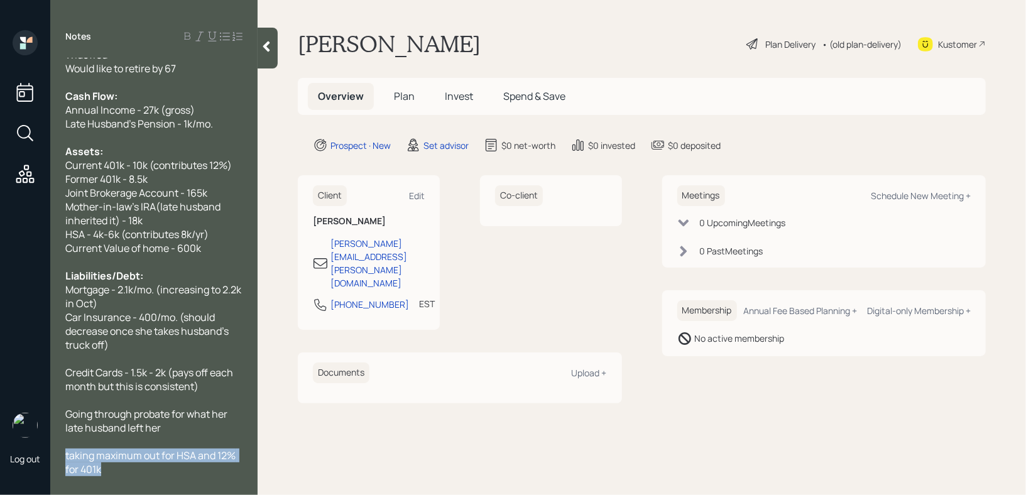
drag, startPoint x: 145, startPoint y: 471, endPoint x: 54, endPoint y: 461, distance: 91.0
click at [54, 461] on div "Age: [DEMOGRAPHIC_DATA] Widowed Would like to retire by 67 Cash Flow: Annual In…" at bounding box center [153, 269] width 207 height 422
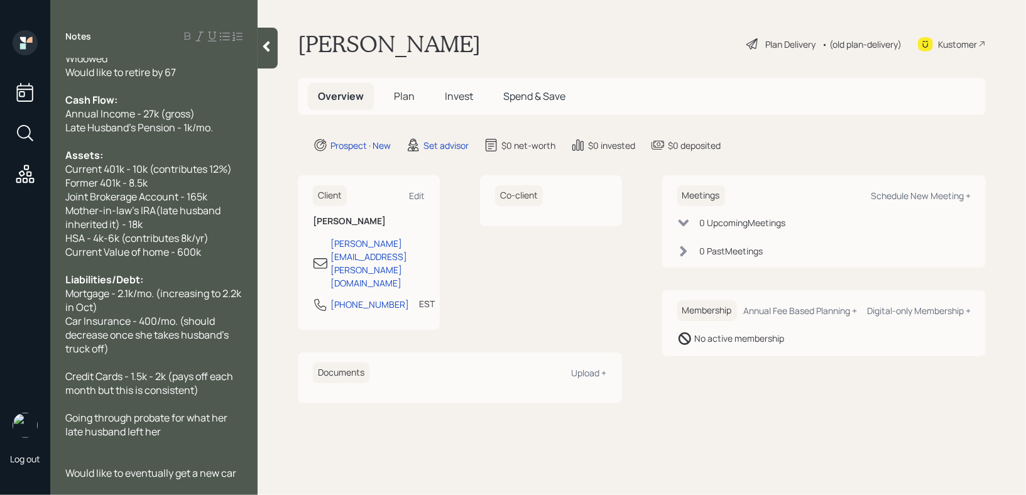
click at [267, 55] on div at bounding box center [268, 48] width 20 height 41
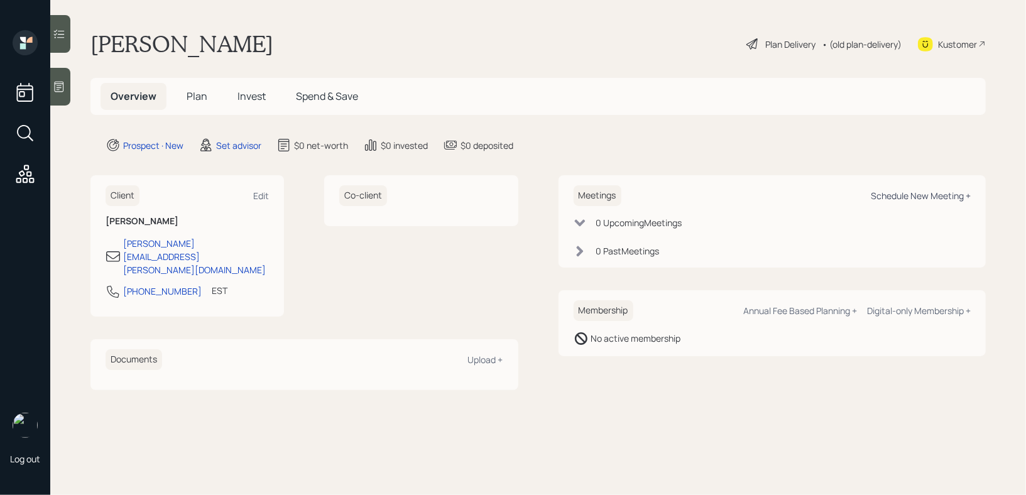
click at [886, 200] on div "Schedule New Meeting +" at bounding box center [921, 196] width 100 height 12
select select "round-[PERSON_NAME]"
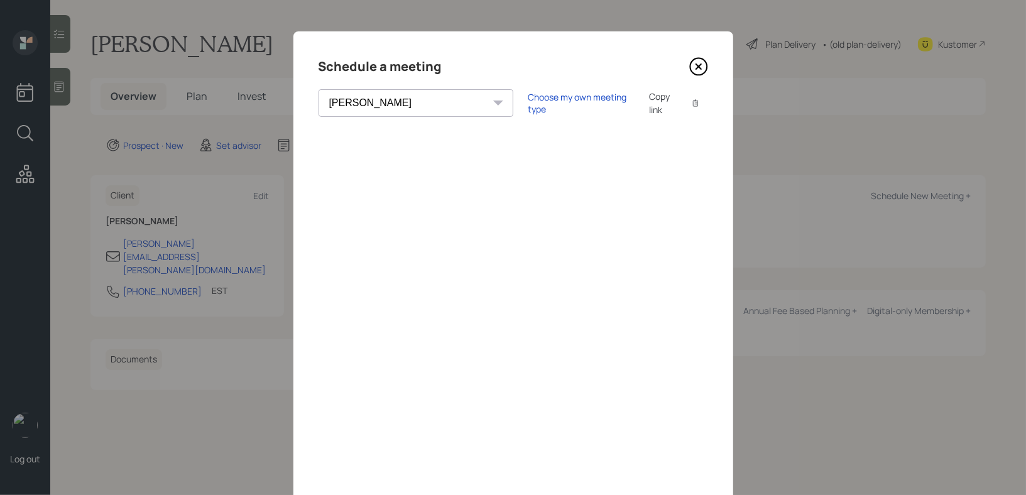
click at [696, 62] on icon at bounding box center [698, 66] width 19 height 19
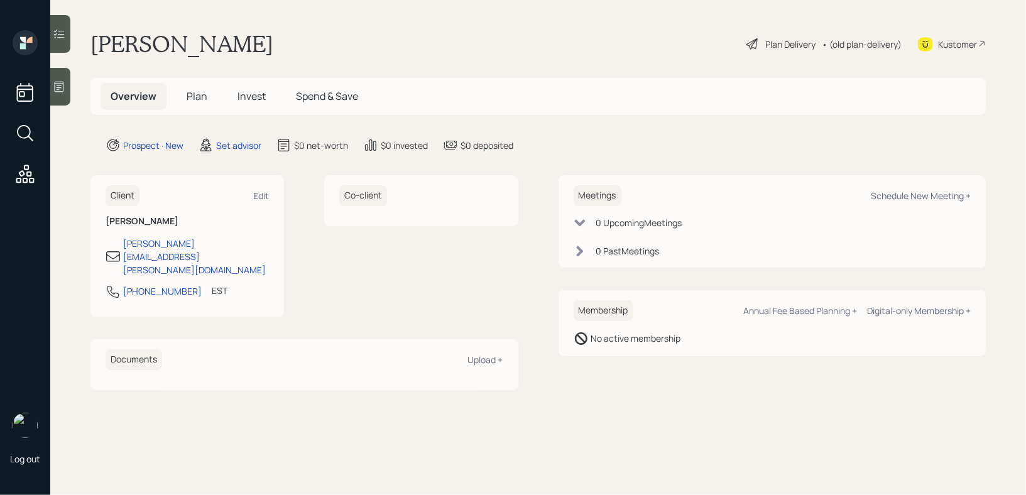
click at [60, 87] on icon at bounding box center [59, 87] width 9 height 11
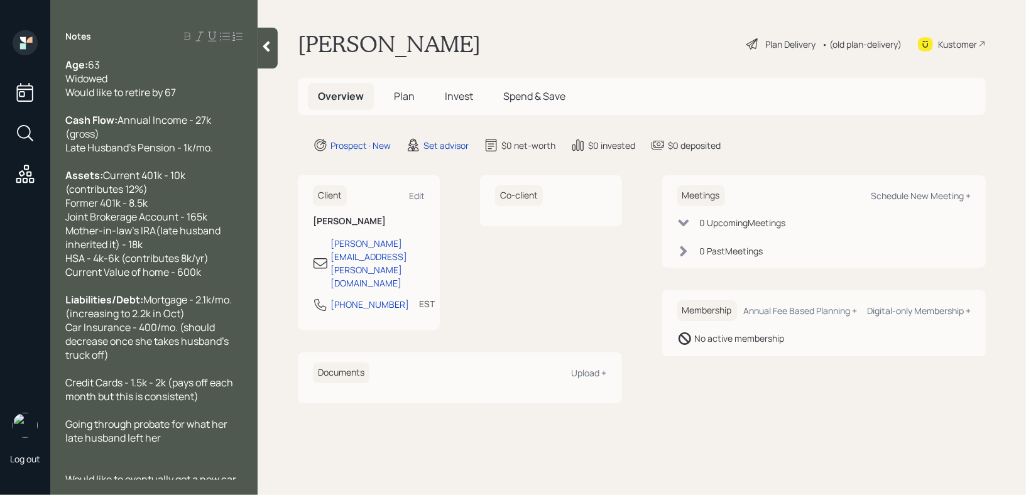
scroll to position [24, 0]
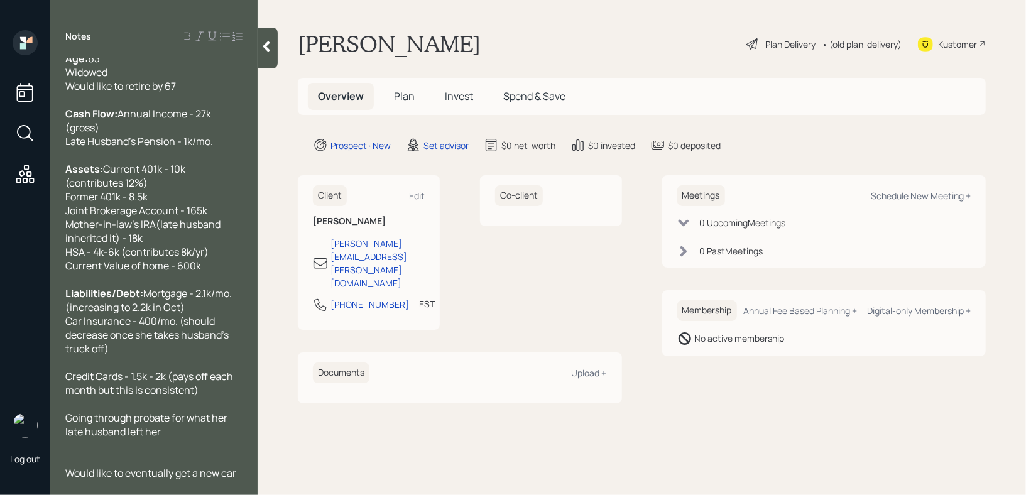
click at [964, 45] on div "Kustomer" at bounding box center [957, 44] width 39 height 13
click at [117, 214] on span "Current 401k - 10k (contributes 12%) Former 401k - 8.5k Joint Brokerage Account…" at bounding box center [143, 217] width 157 height 111
click at [63, 198] on div "Age: [DEMOGRAPHIC_DATA] Widowed Would like to retire by 67 Cash Flow: Annual In…" at bounding box center [153, 269] width 207 height 422
click at [69, 198] on span "Current 401k - 10k (contributes 12%) Former 401k - 8.5k Joint Brokerage Account…" at bounding box center [143, 217] width 157 height 111
click at [230, 194] on div "Assets: Current 401k - 10k (contributes 12%) Former 401k - 8.5k EJ Joint Broker…" at bounding box center [153, 217] width 177 height 111
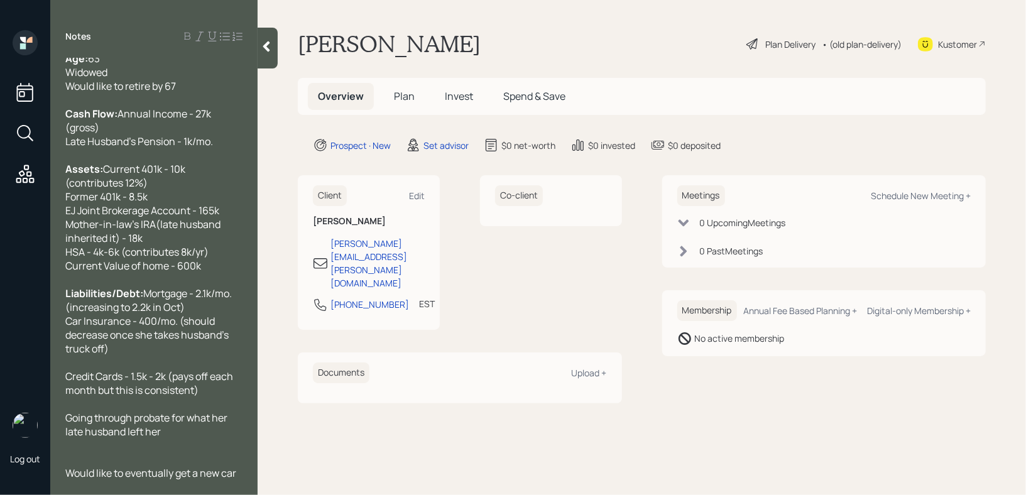
click at [225, 442] on div at bounding box center [153, 446] width 177 height 14
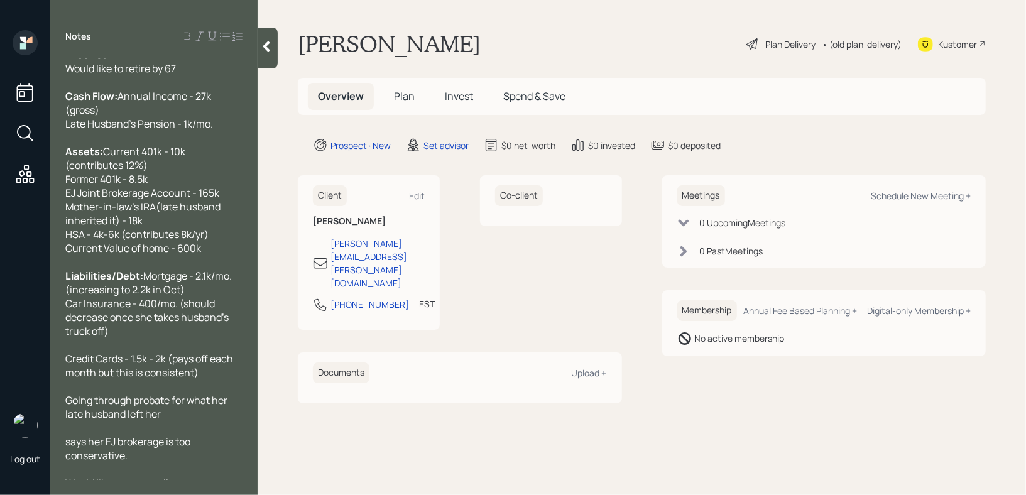
click at [71, 461] on span "says her EJ brokerage is too conservative." at bounding box center [128, 449] width 127 height 28
click at [151, 462] on div "Says her EJ brokerage is too conservative." at bounding box center [153, 449] width 177 height 28
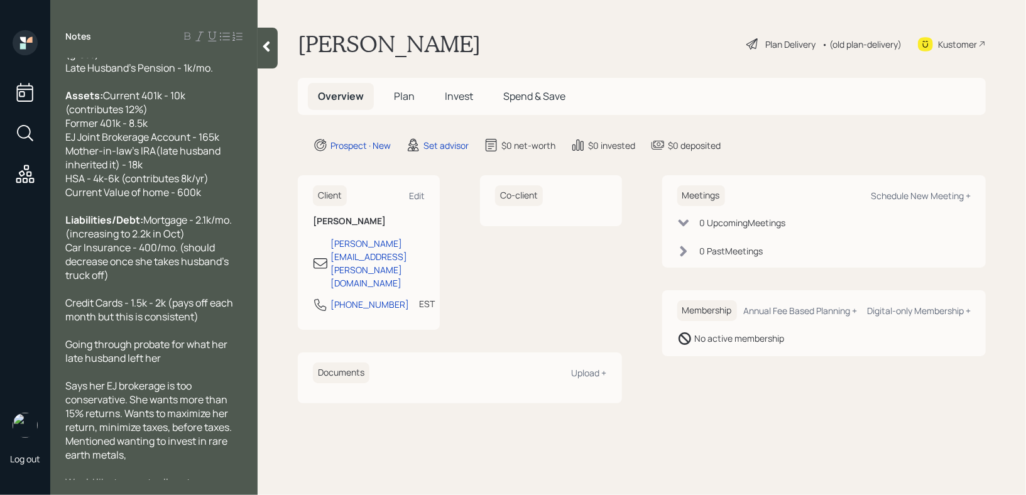
scroll to position [108, 0]
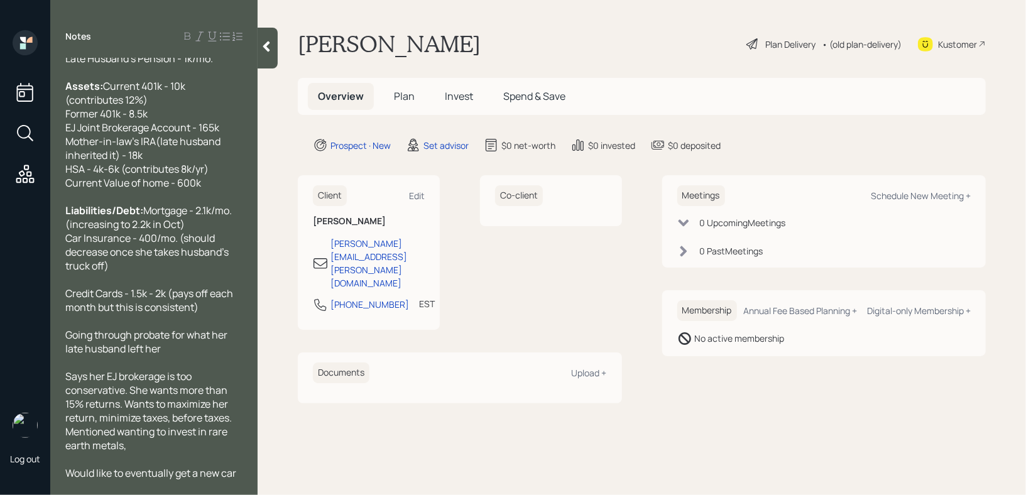
click at [199, 347] on div "Going through probate for what her late husband left her" at bounding box center [153, 342] width 177 height 28
click at [68, 376] on span "Says her EJ brokerage is too conservative. She wants more than 15% returns. Wan…" at bounding box center [149, 410] width 168 height 83
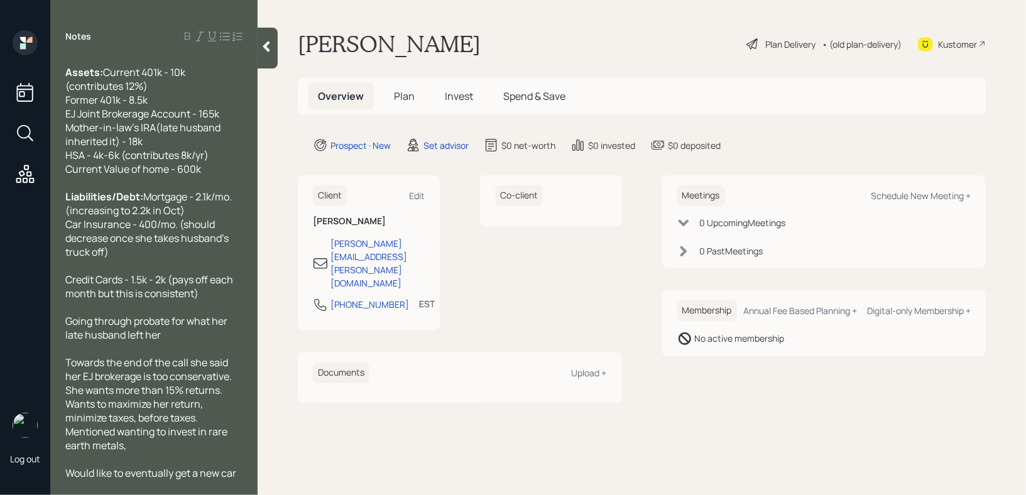
click at [226, 403] on div "Towards the end of the call she said her EJ brokerage is too conservative. She …" at bounding box center [153, 404] width 177 height 97
click at [195, 430] on span "Towards the end of the call she said her EJ brokerage is too conservative. She …" at bounding box center [149, 404] width 168 height 97
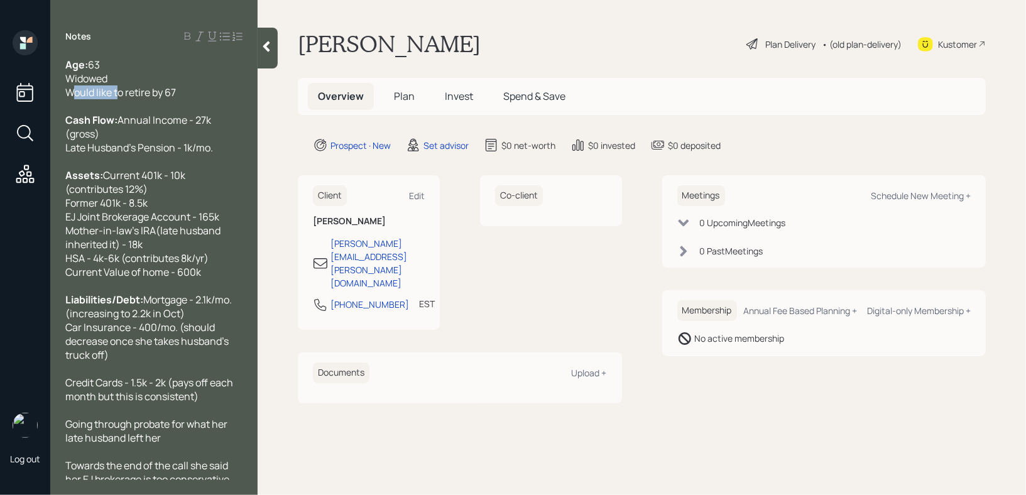
drag, startPoint x: 112, startPoint y: 97, endPoint x: 27, endPoint y: 97, distance: 85.4
click at [27, 97] on div "Log out Notes Age: [DEMOGRAPHIC_DATA] Widowed Would like to retire by 67 Cash F…" at bounding box center [513, 247] width 1026 height 495
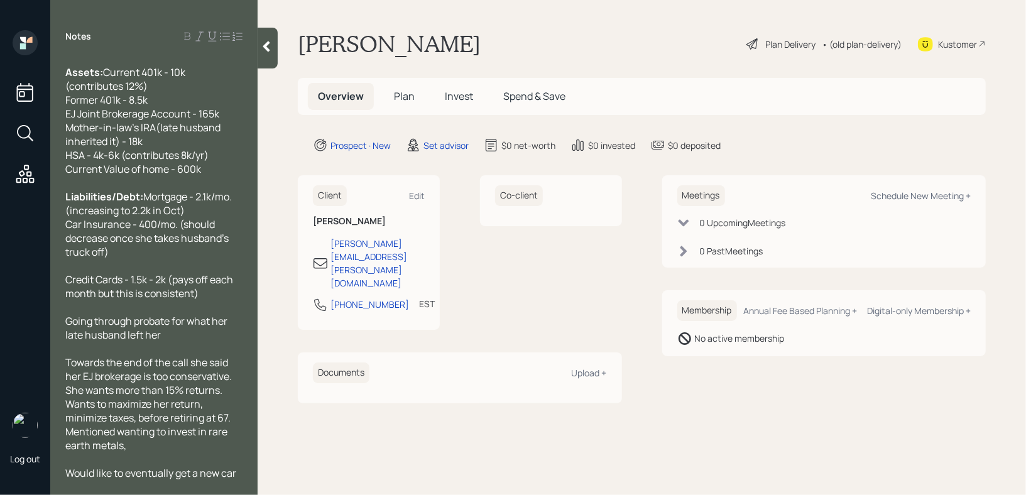
click at [129, 447] on div "Towards the end of the call she said her EJ brokerage is too conservative. She …" at bounding box center [153, 404] width 177 height 97
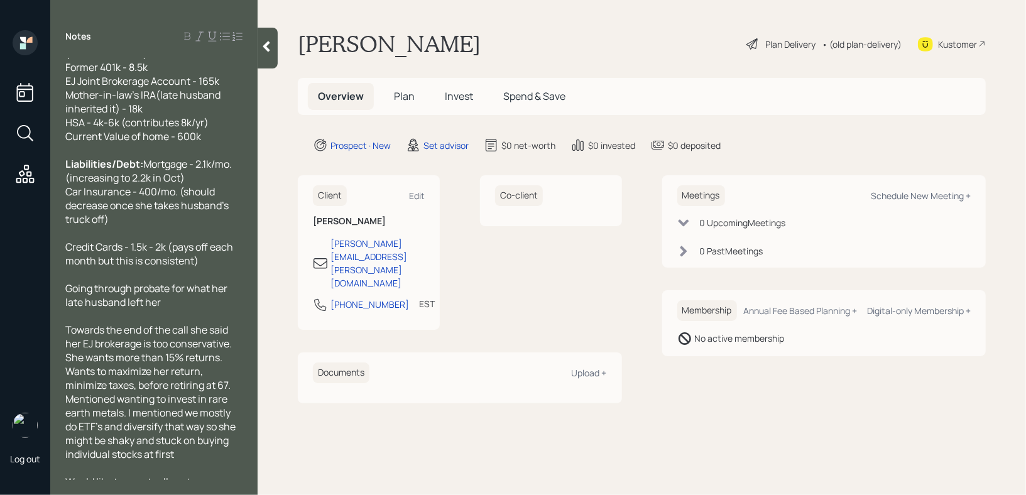
scroll to position [164, 0]
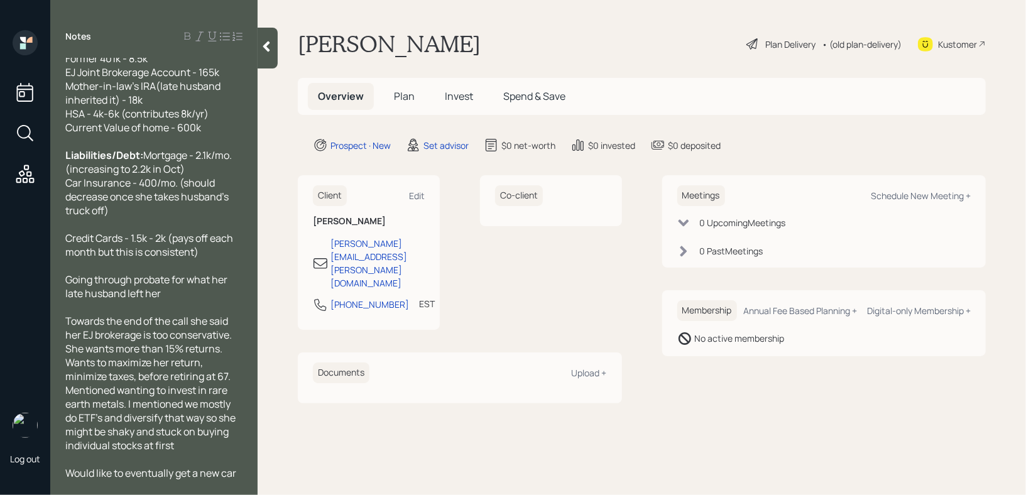
click at [230, 435] on span "Towards the end of the call she said her EJ brokerage is too conservative. She …" at bounding box center [151, 383] width 172 height 138
click at [238, 472] on div "Would like to eventually get a new car" at bounding box center [153, 473] width 177 height 14
